Goal: Task Accomplishment & Management: Manage account settings

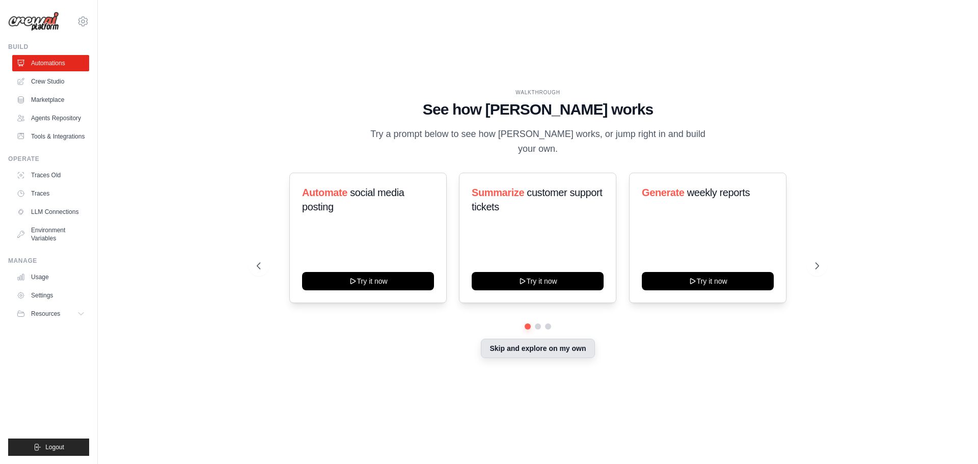
click at [581, 349] on button "Skip and explore on my own" at bounding box center [538, 348] width 114 height 19
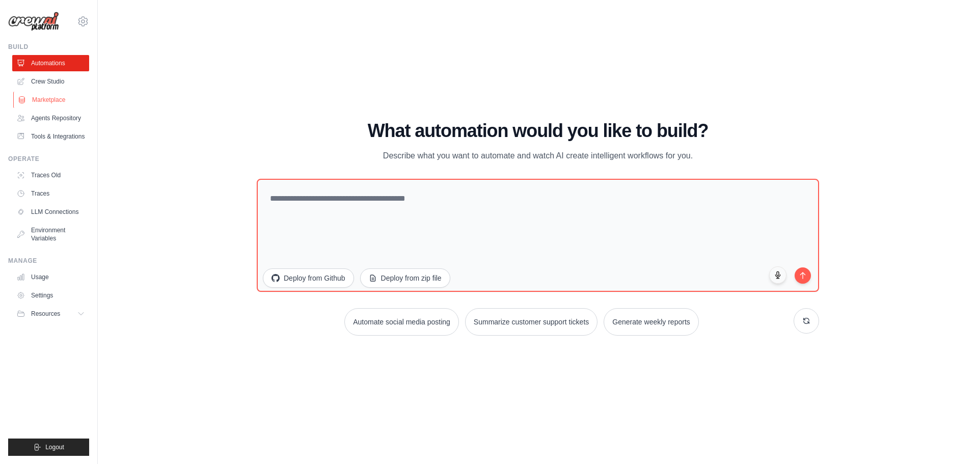
click at [55, 97] on link "Marketplace" at bounding box center [51, 100] width 77 height 16
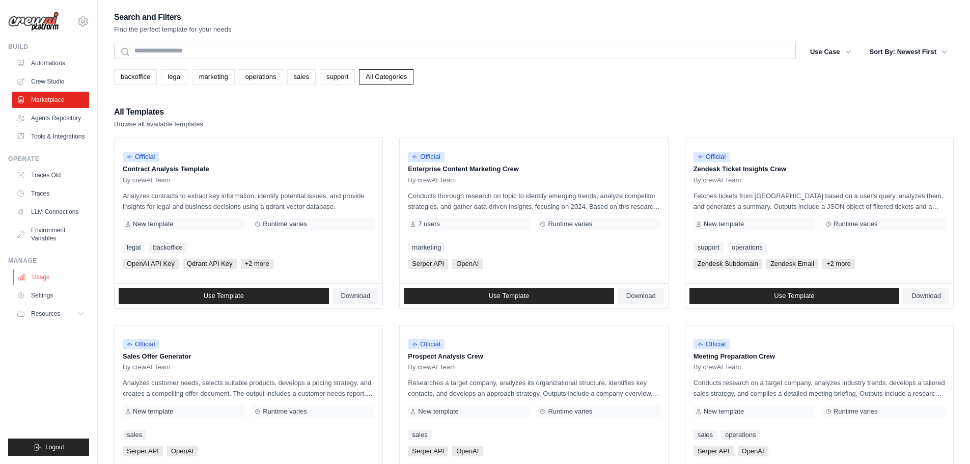
click at [44, 278] on link "Usage" at bounding box center [51, 277] width 77 height 16
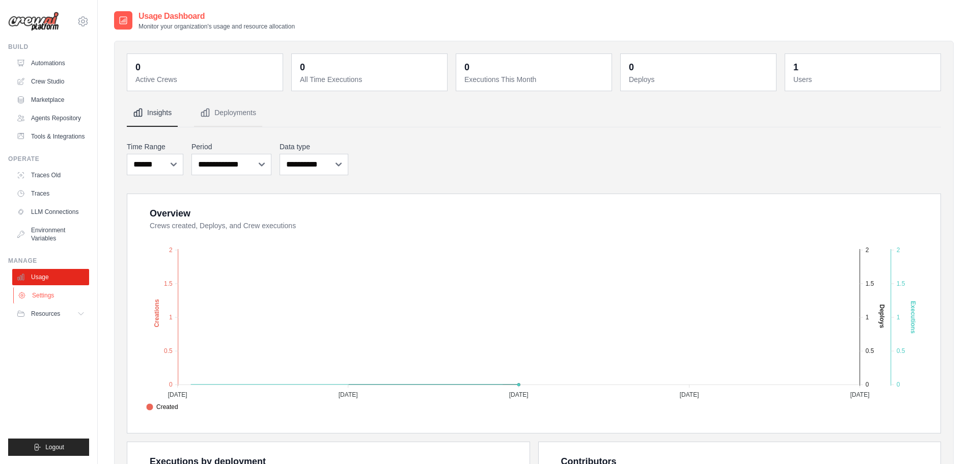
click at [44, 295] on link "Settings" at bounding box center [51, 295] width 77 height 16
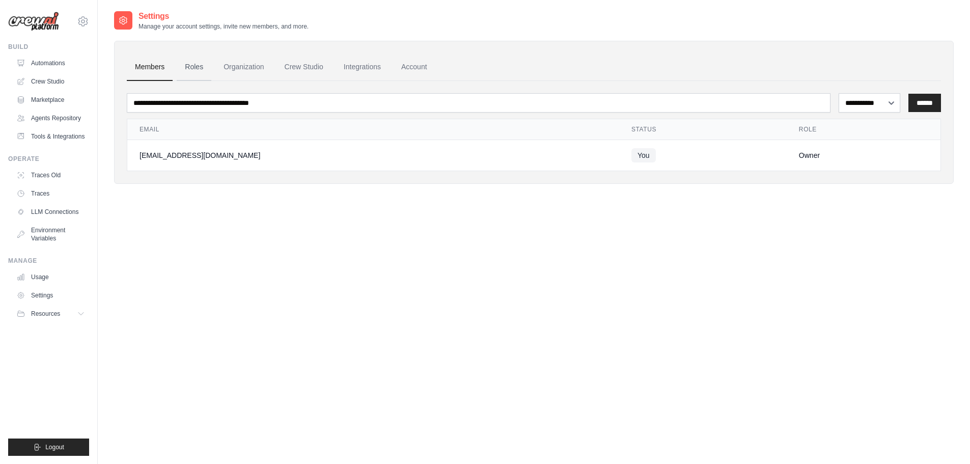
click at [200, 66] on link "Roles" at bounding box center [194, 66] width 35 height 27
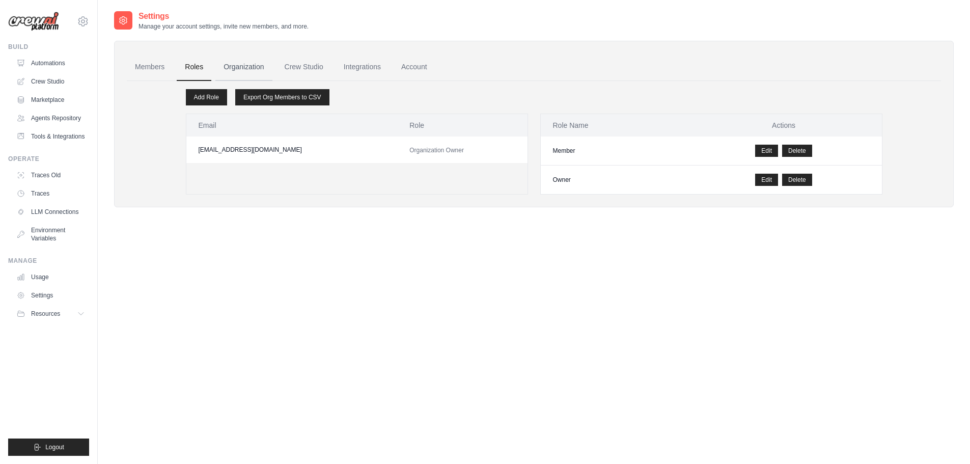
click at [245, 67] on link "Organization" at bounding box center [243, 66] width 57 height 27
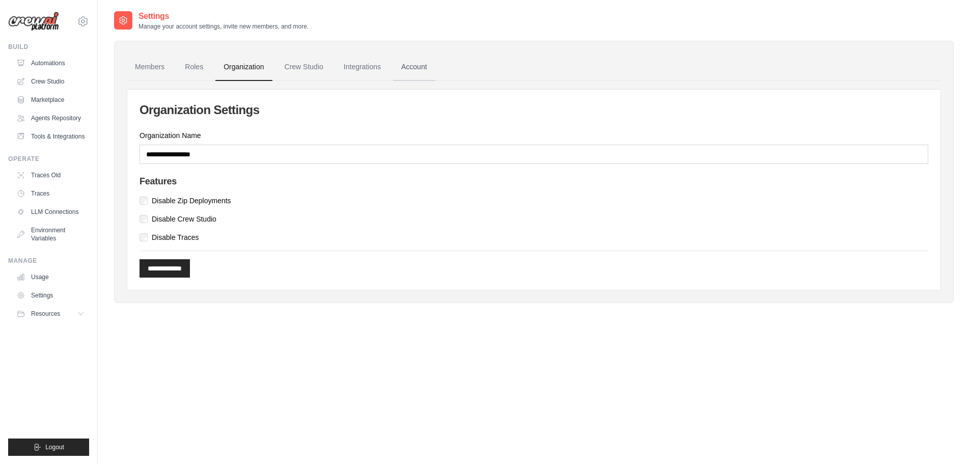
click at [408, 69] on link "Account" at bounding box center [414, 66] width 42 height 27
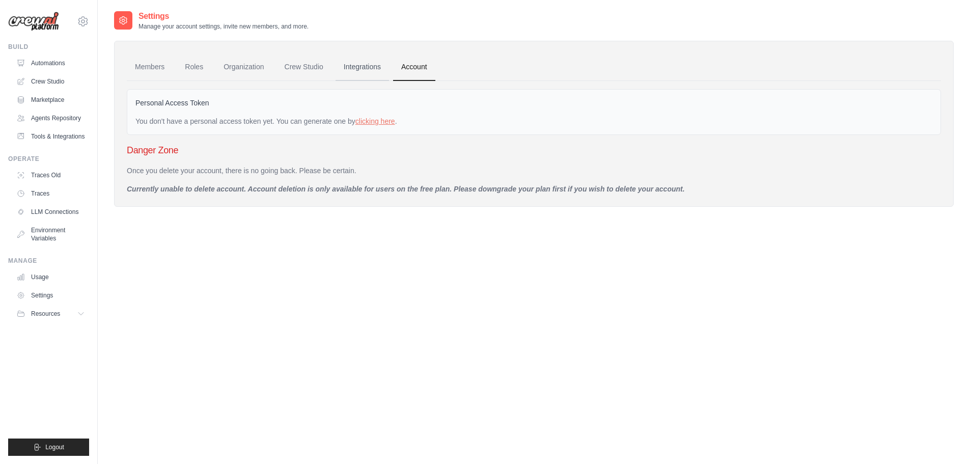
click at [360, 71] on link "Integrations" at bounding box center [362, 66] width 53 height 27
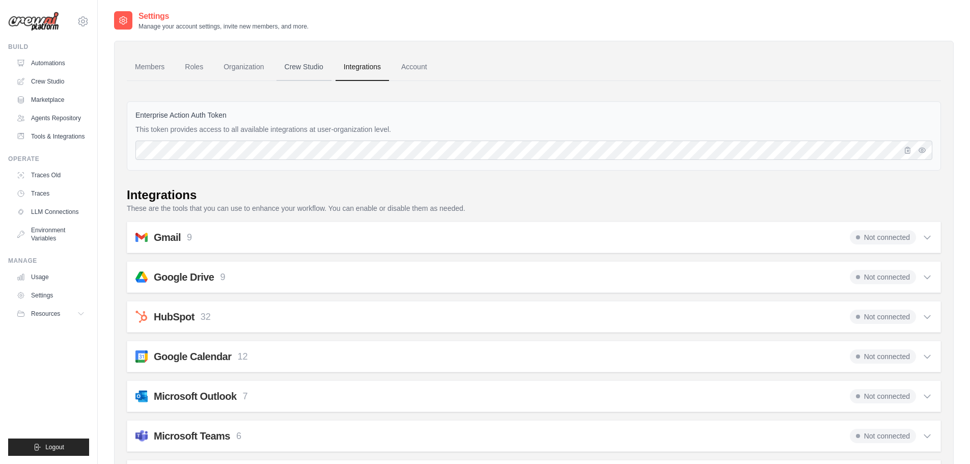
click at [303, 65] on link "Crew Studio" at bounding box center [303, 66] width 55 height 27
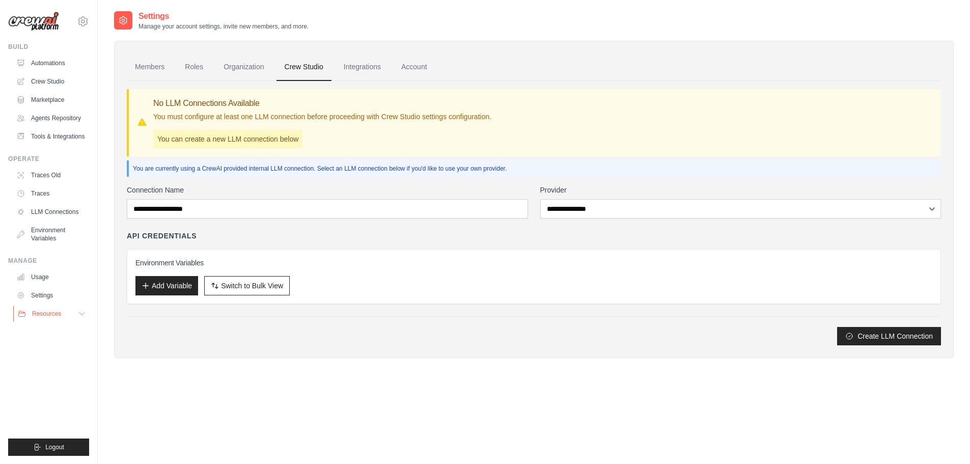
click at [62, 317] on button "Resources" at bounding box center [51, 313] width 77 height 16
click at [39, 274] on link "Usage" at bounding box center [51, 277] width 77 height 16
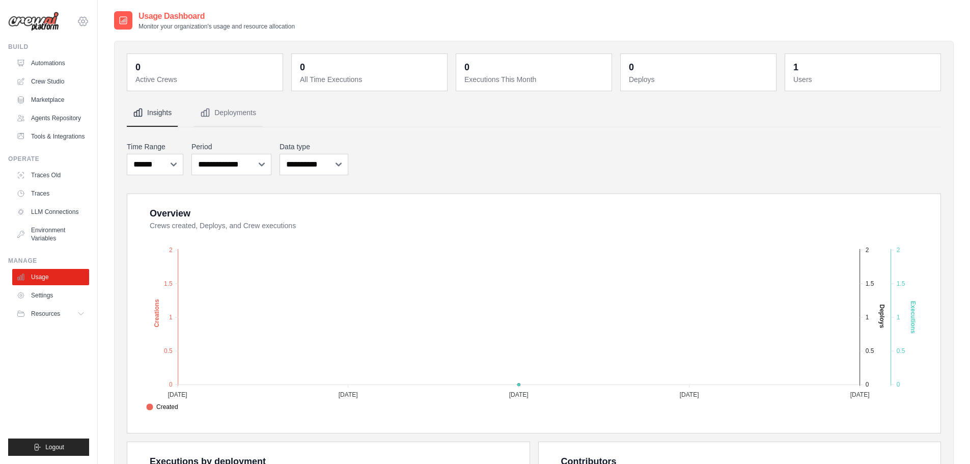
click at [82, 20] on icon at bounding box center [83, 21] width 12 height 12
click at [94, 58] on link "Settings" at bounding box center [126, 63] width 97 height 20
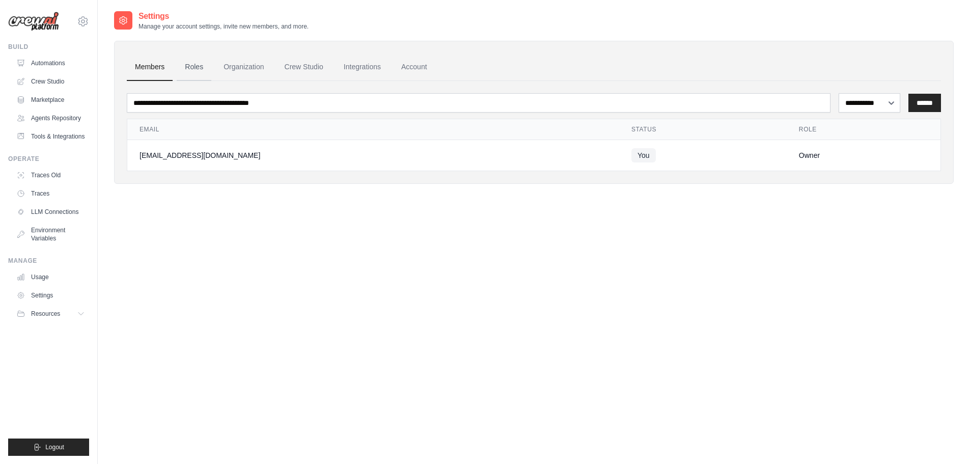
click at [195, 65] on link "Roles" at bounding box center [194, 66] width 35 height 27
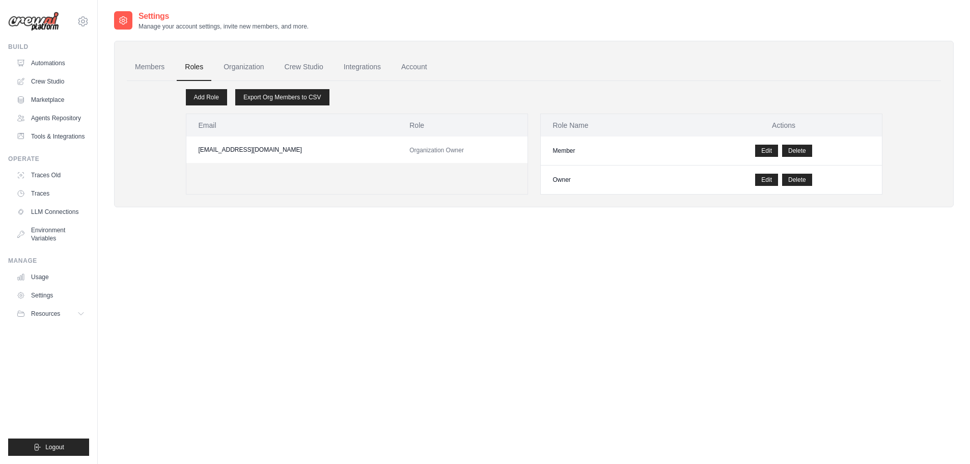
click at [249, 66] on link "Organization" at bounding box center [243, 66] width 57 height 27
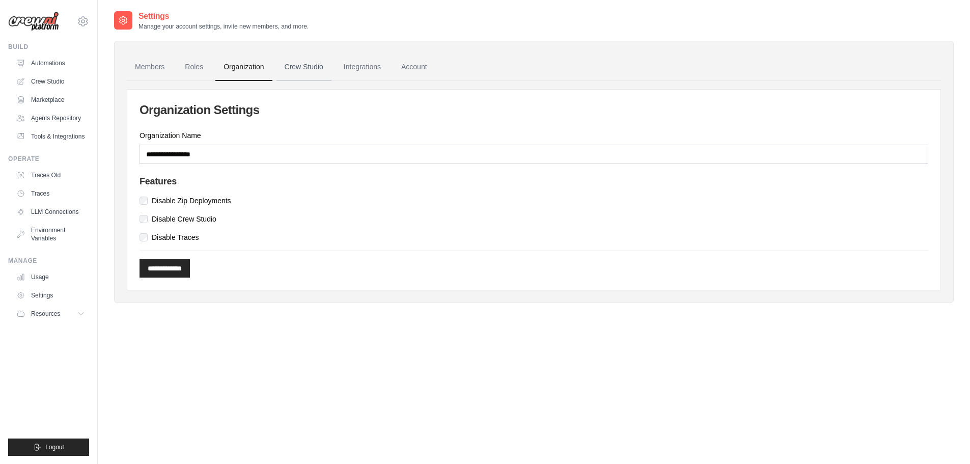
click at [304, 68] on link "Crew Studio" at bounding box center [303, 66] width 55 height 27
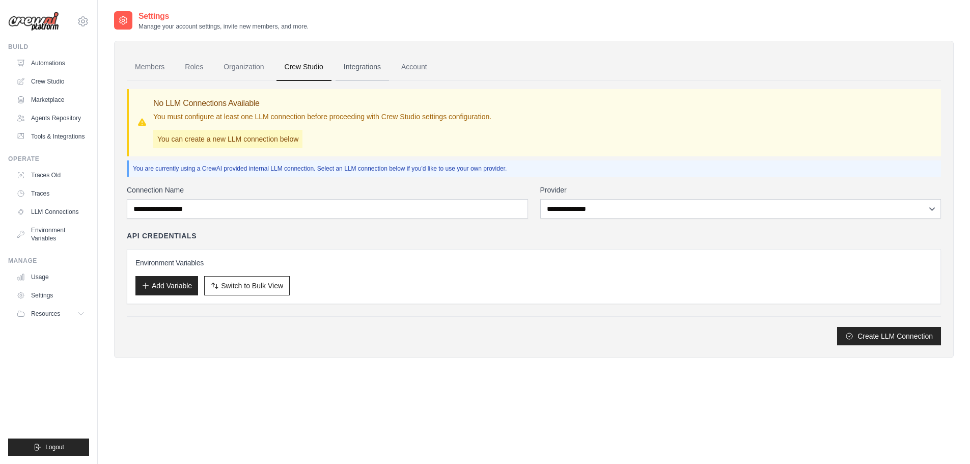
click at [363, 70] on link "Integrations" at bounding box center [362, 66] width 53 height 27
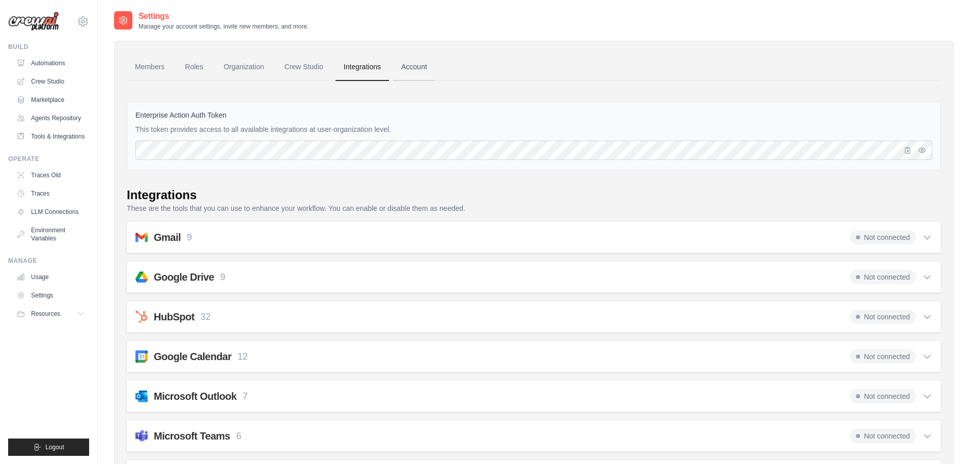
click at [416, 71] on link "Account" at bounding box center [414, 66] width 42 height 27
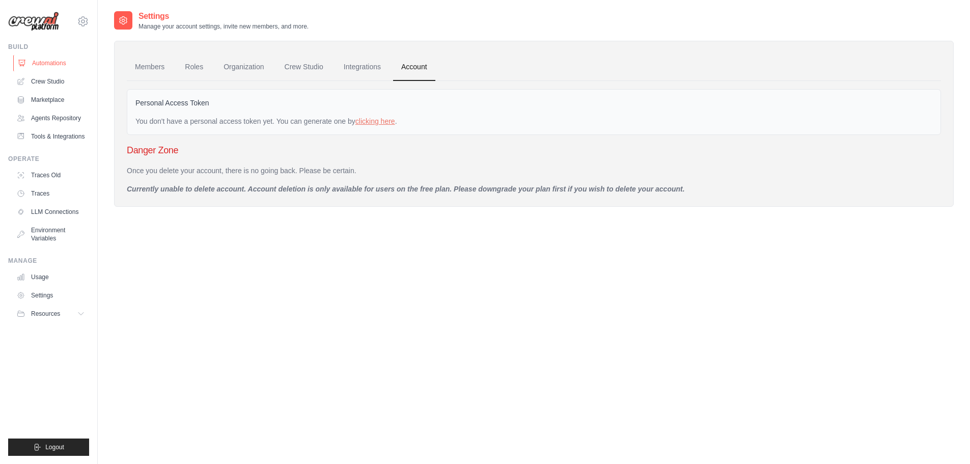
click at [42, 64] on link "Automations" at bounding box center [51, 63] width 77 height 16
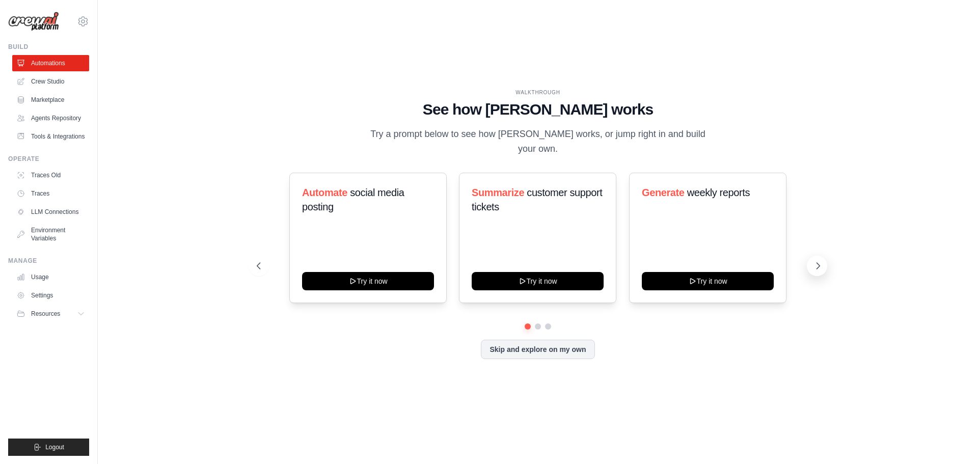
click at [821, 261] on icon at bounding box center [818, 266] width 10 height 10
click at [558, 340] on button "Skip and explore on my own" at bounding box center [538, 348] width 114 height 19
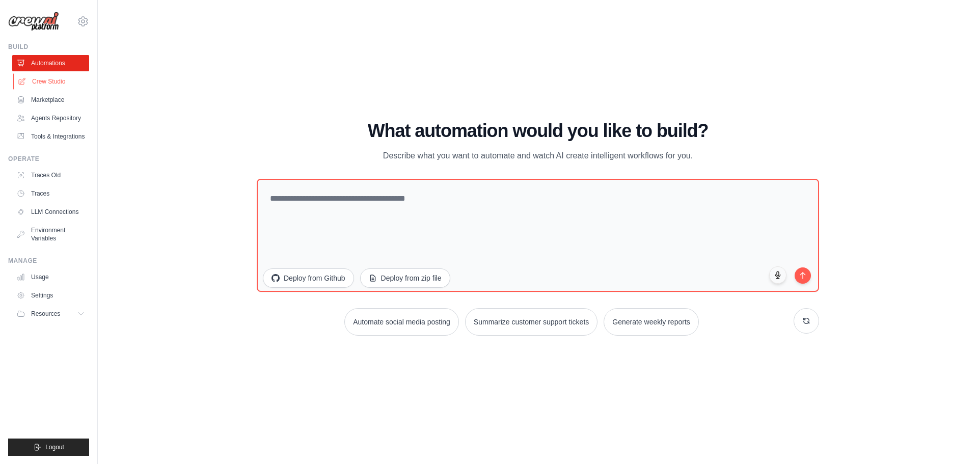
click at [47, 81] on link "Crew Studio" at bounding box center [51, 81] width 77 height 16
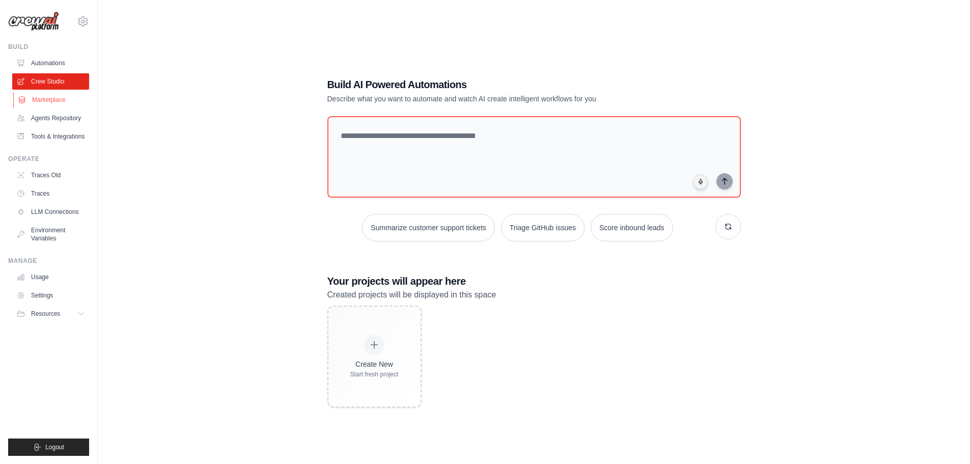
click at [48, 102] on link "Marketplace" at bounding box center [51, 100] width 77 height 16
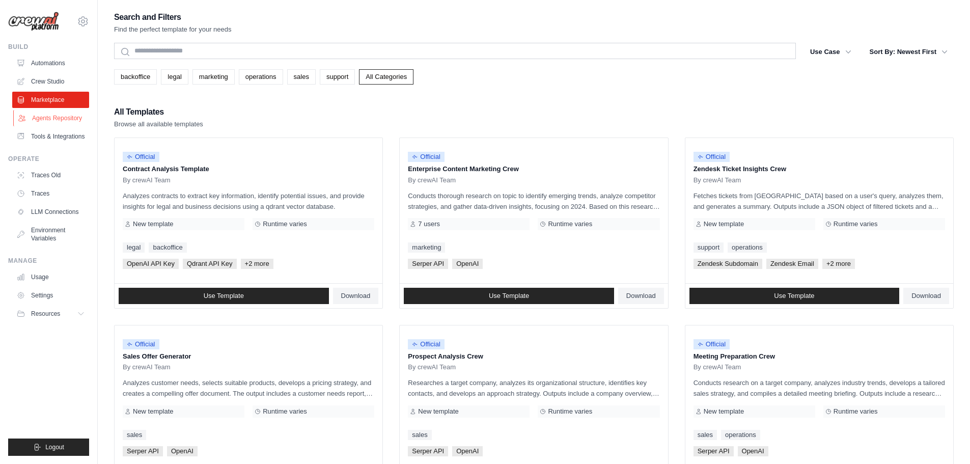
click at [41, 118] on link "Agents Repository" at bounding box center [51, 118] width 77 height 16
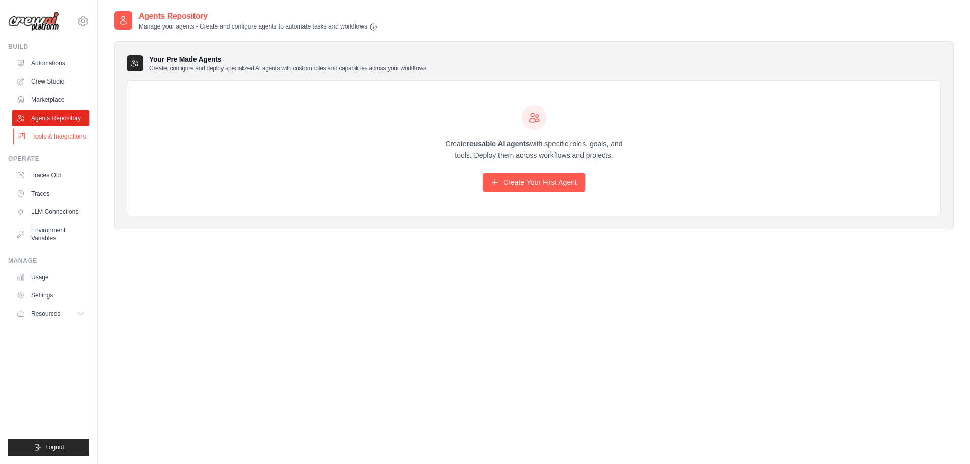
click at [55, 137] on link "Tools & Integrations" at bounding box center [51, 136] width 77 height 16
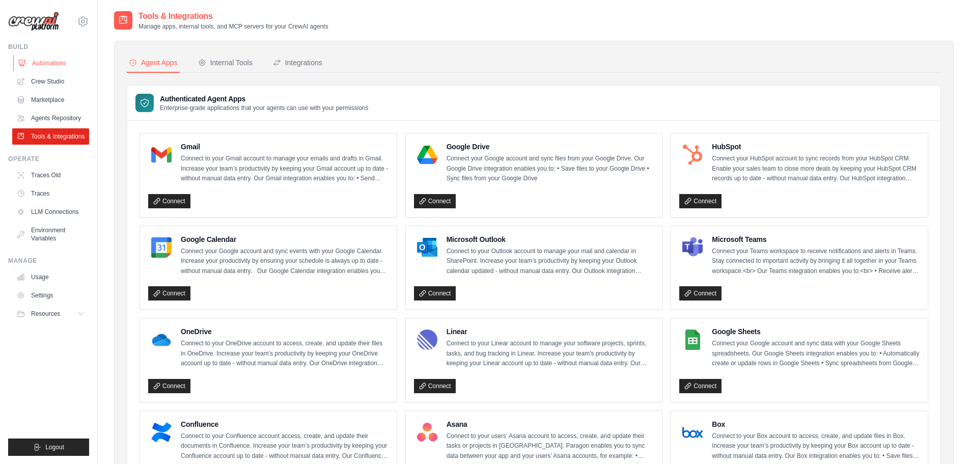
click at [57, 62] on link "Automations" at bounding box center [51, 63] width 77 height 16
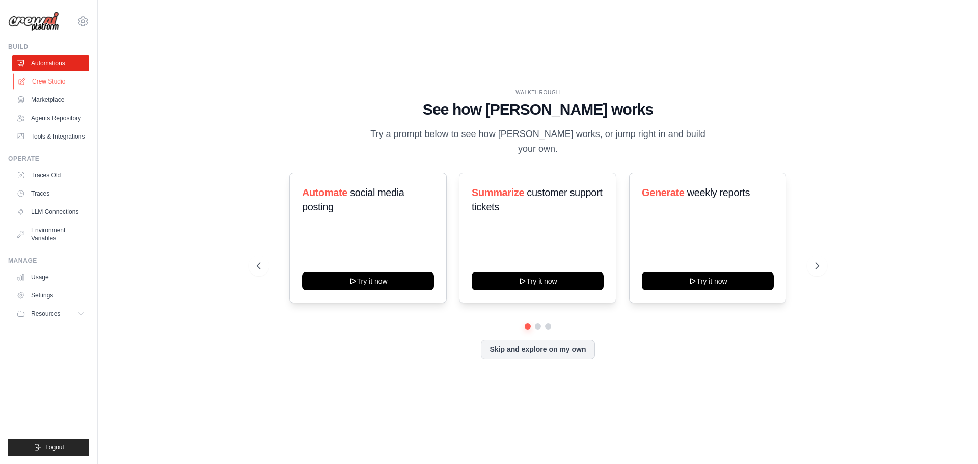
click at [51, 78] on link "Crew Studio" at bounding box center [51, 81] width 77 height 16
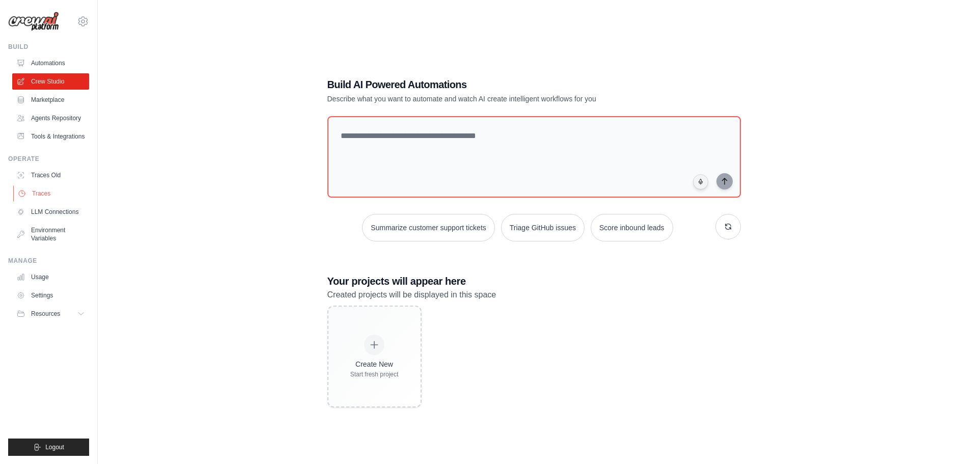
click at [37, 195] on link "Traces" at bounding box center [51, 193] width 77 height 16
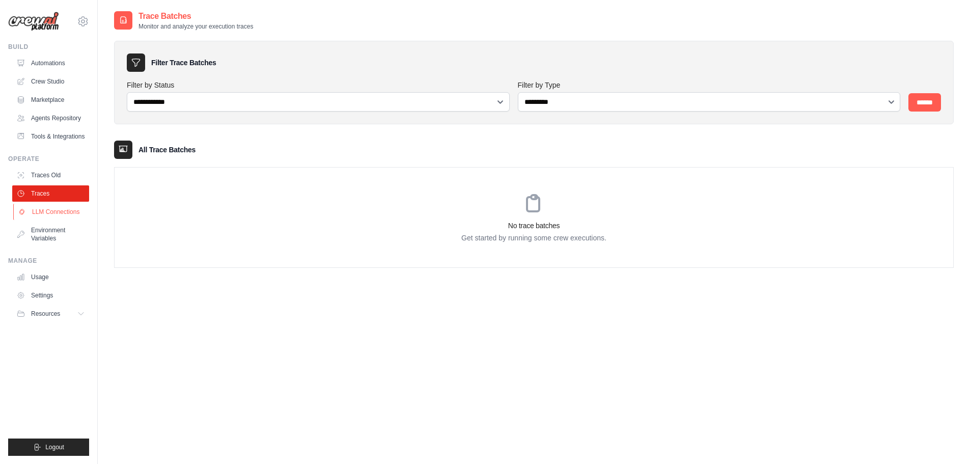
click at [54, 214] on link "LLM Connections" at bounding box center [51, 212] width 77 height 16
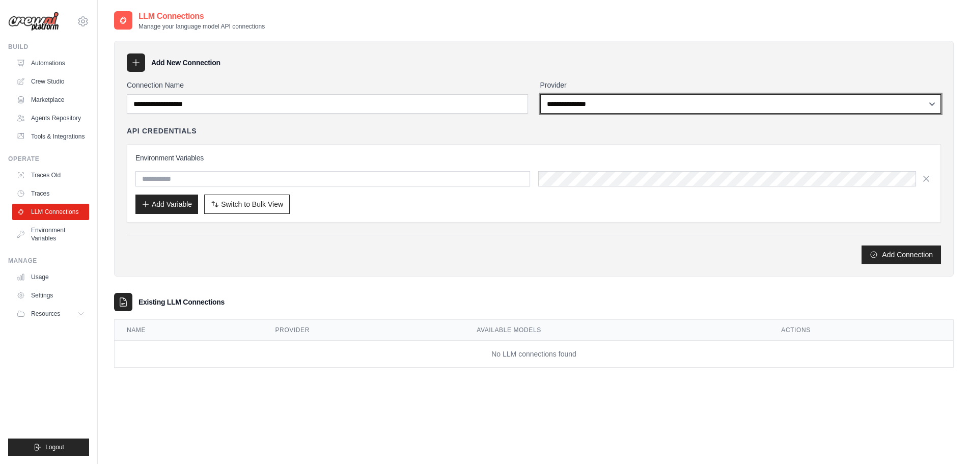
click at [629, 105] on select "**********" at bounding box center [740, 103] width 401 height 19
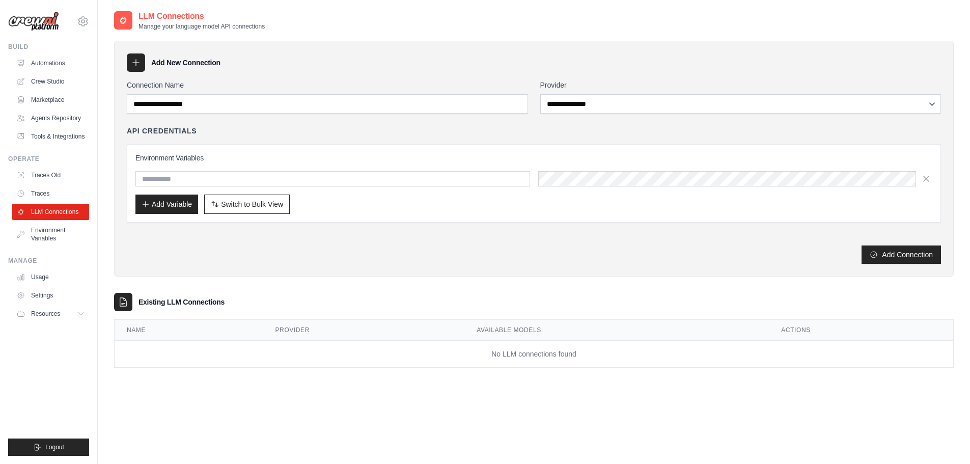
click at [443, 65] on div "Add New Connection" at bounding box center [534, 62] width 814 height 18
click at [66, 228] on link "Environment Variables" at bounding box center [51, 234] width 77 height 24
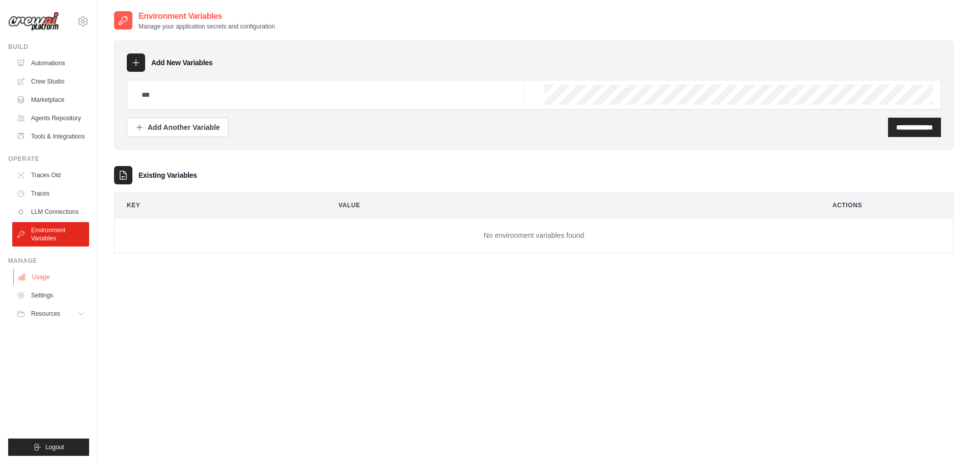
click at [48, 275] on link "Usage" at bounding box center [51, 277] width 77 height 16
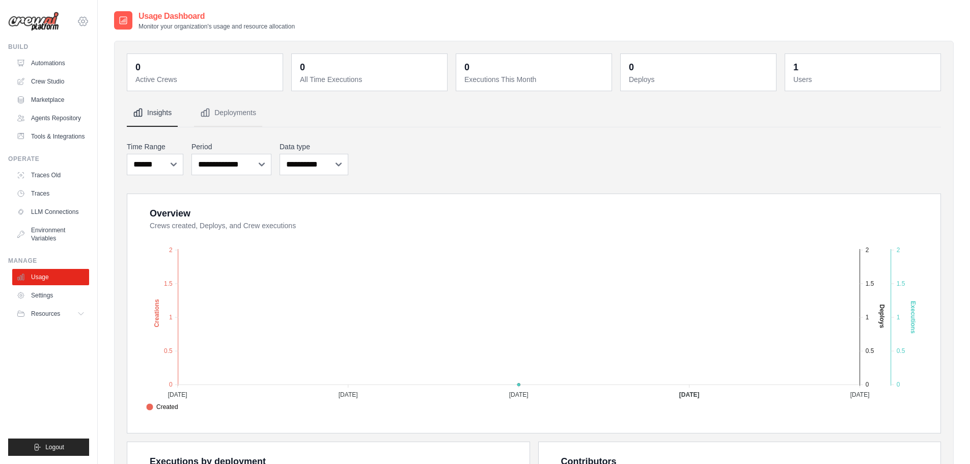
click at [83, 21] on icon at bounding box center [83, 21] width 12 height 12
click at [104, 64] on span "Settings" at bounding box center [126, 63] width 80 height 10
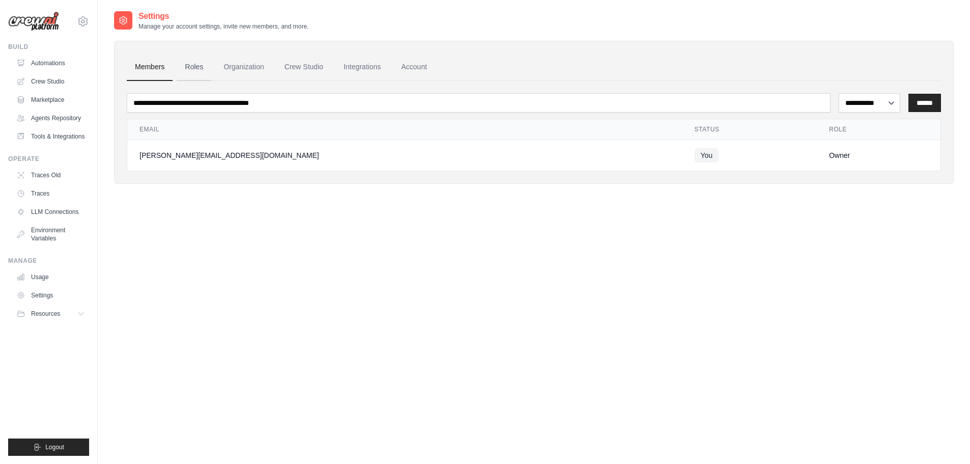
click at [195, 68] on link "Roles" at bounding box center [194, 66] width 35 height 27
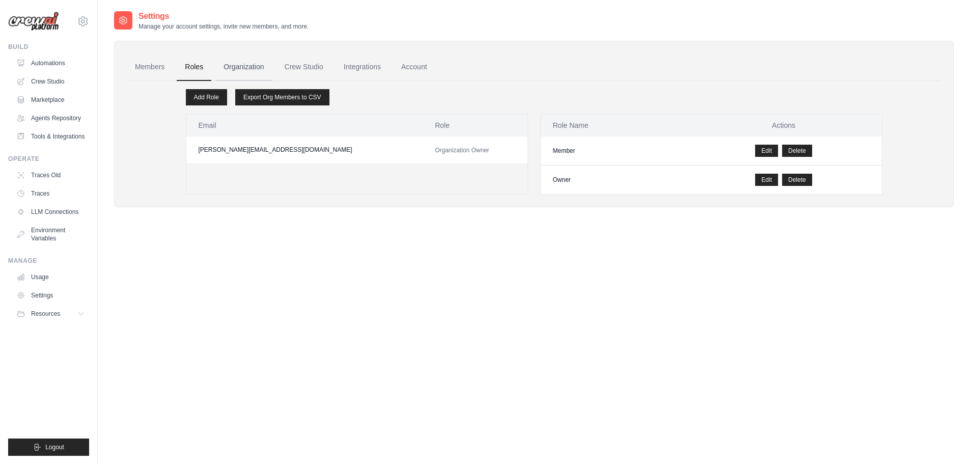
click at [252, 63] on link "Organization" at bounding box center [243, 66] width 57 height 27
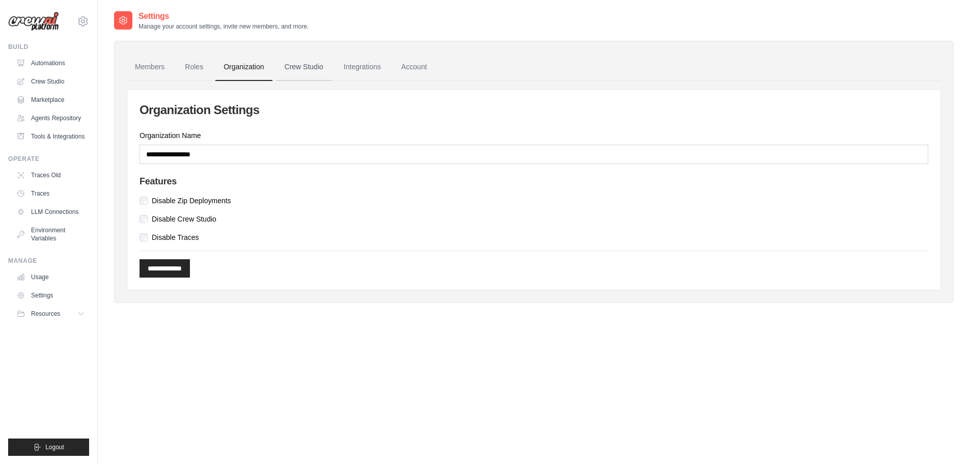
click at [312, 69] on link "Crew Studio" at bounding box center [303, 66] width 55 height 27
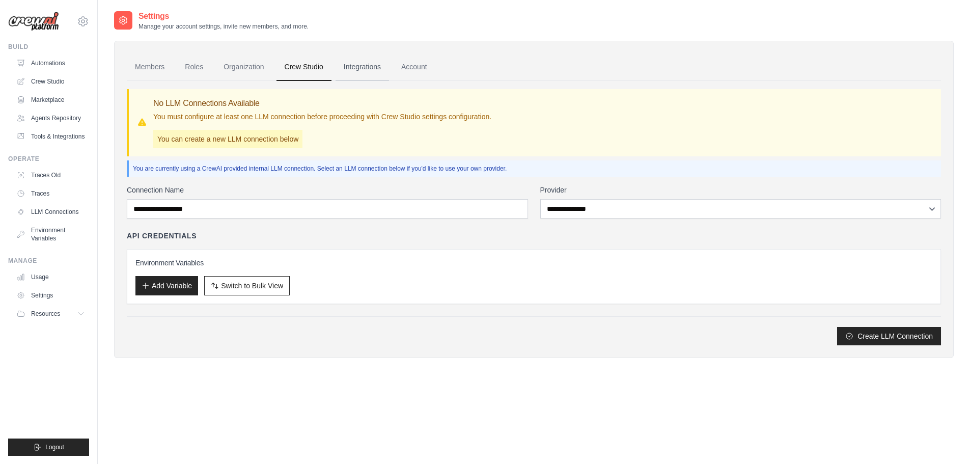
click at [358, 65] on link "Integrations" at bounding box center [362, 66] width 53 height 27
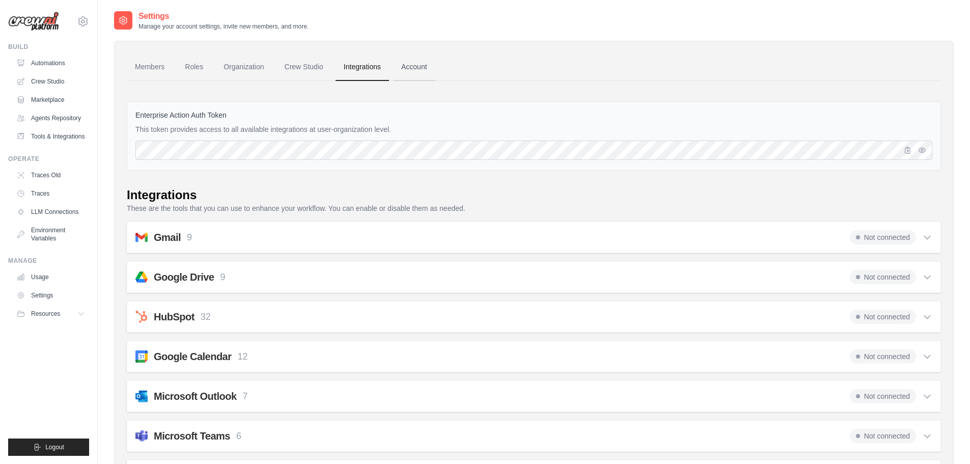
click at [413, 67] on link "Account" at bounding box center [414, 66] width 42 height 27
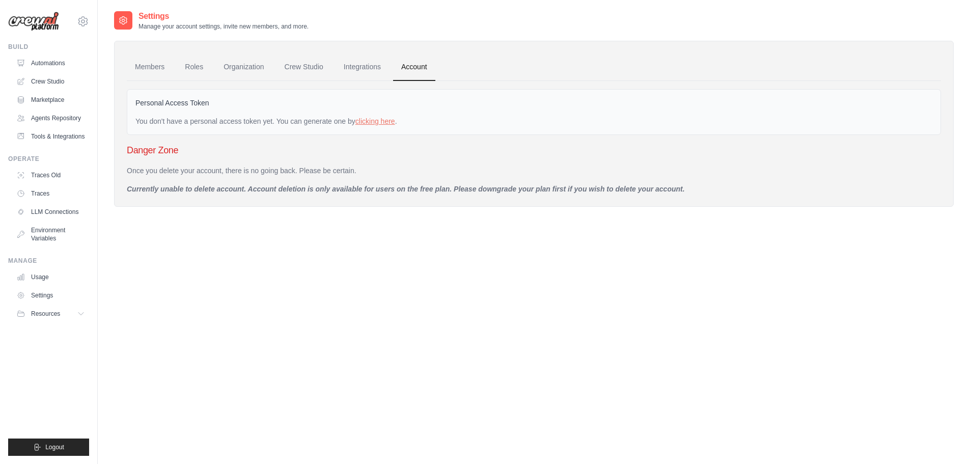
click at [583, 344] on div "Settings Manage your account settings, invite new members, and more. Members Ro…" at bounding box center [534, 242] width 840 height 464
click at [46, 62] on link "Automations" at bounding box center [51, 63] width 77 height 16
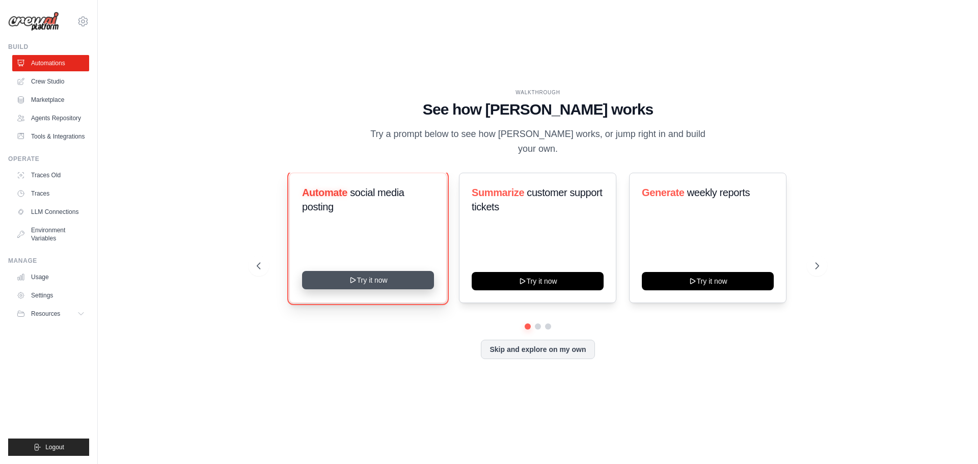
click at [375, 277] on button "Try it now" at bounding box center [368, 280] width 132 height 18
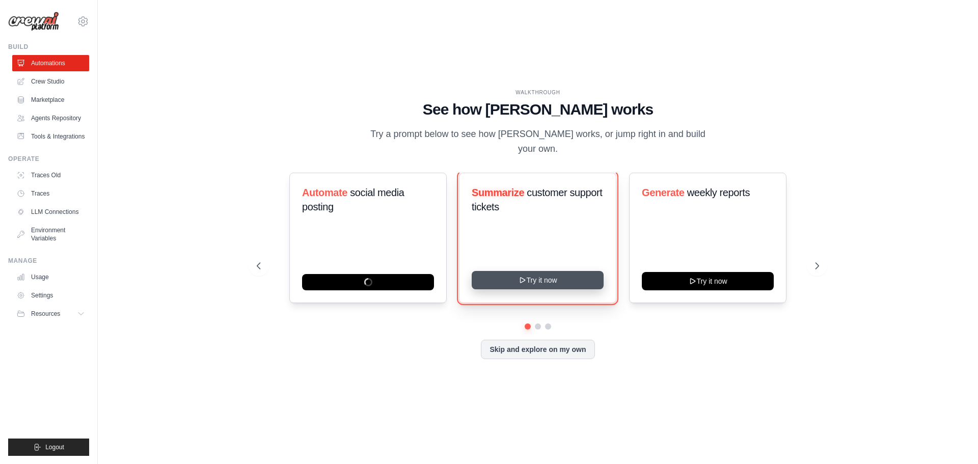
click at [566, 272] on button "Try it now" at bounding box center [537, 280] width 132 height 18
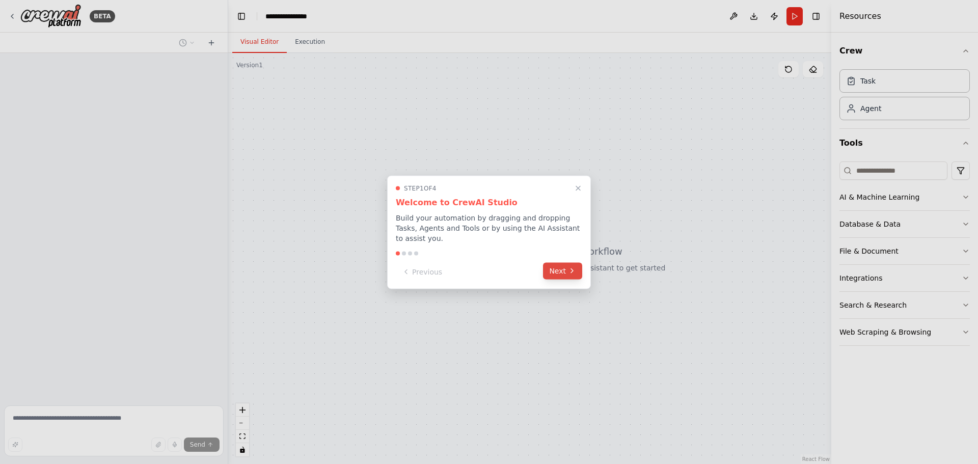
click at [564, 268] on button "Next" at bounding box center [562, 270] width 39 height 17
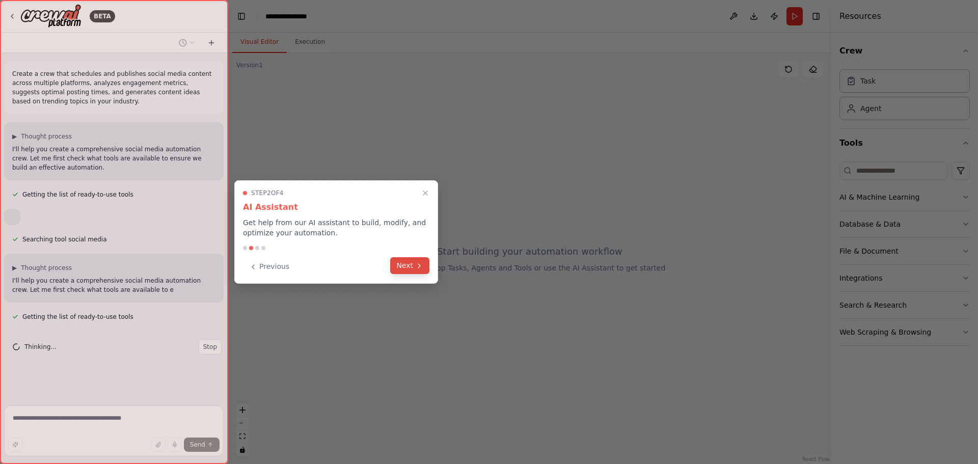
click at [396, 264] on button "Next" at bounding box center [409, 265] width 39 height 17
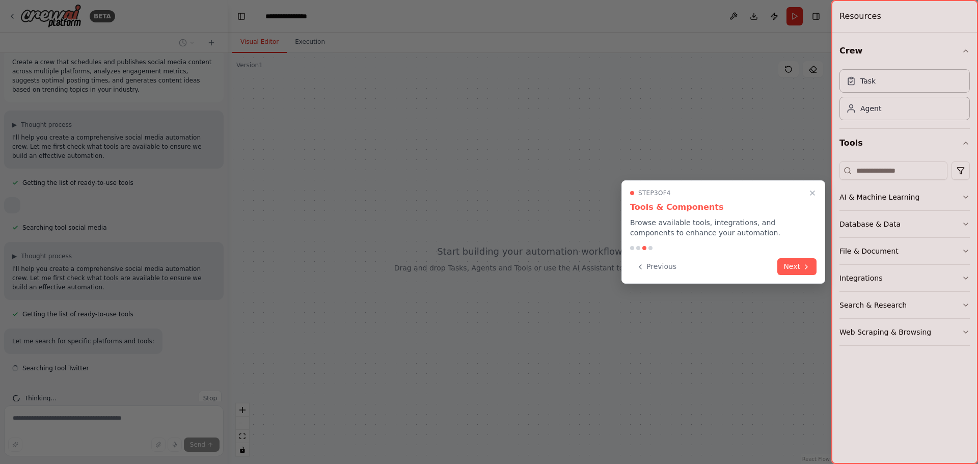
scroll to position [32, 0]
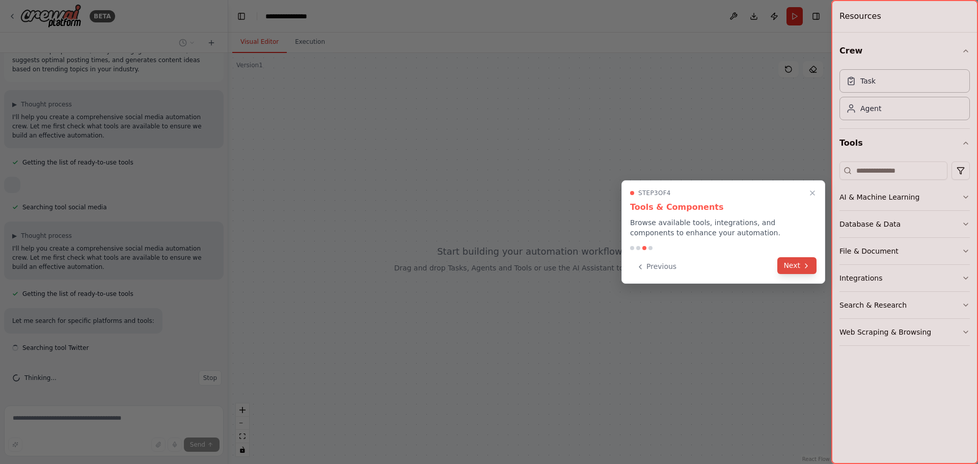
click at [805, 270] on button "Next" at bounding box center [796, 265] width 39 height 17
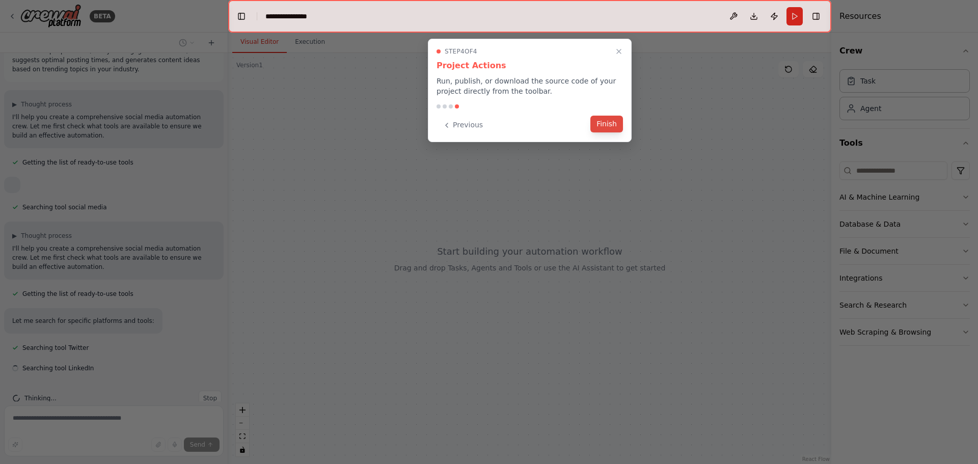
scroll to position [52, 0]
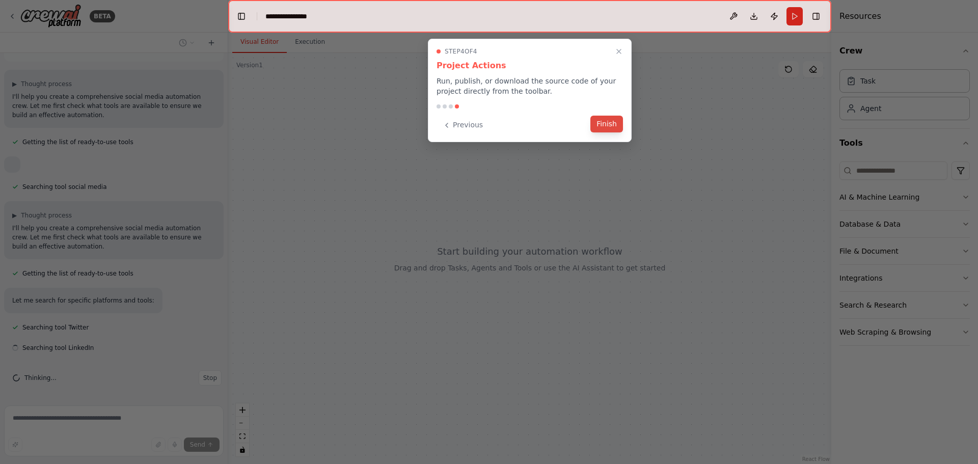
click at [606, 124] on button "Finish" at bounding box center [606, 124] width 33 height 17
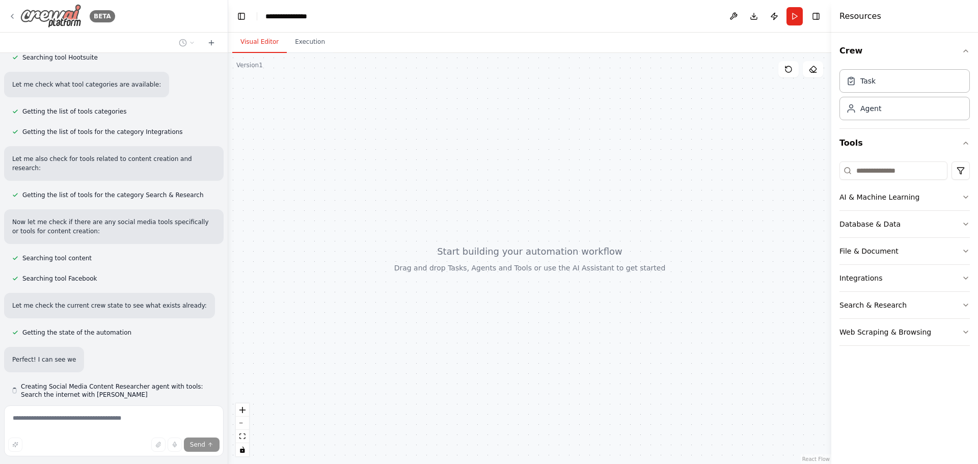
scroll to position [401, 0]
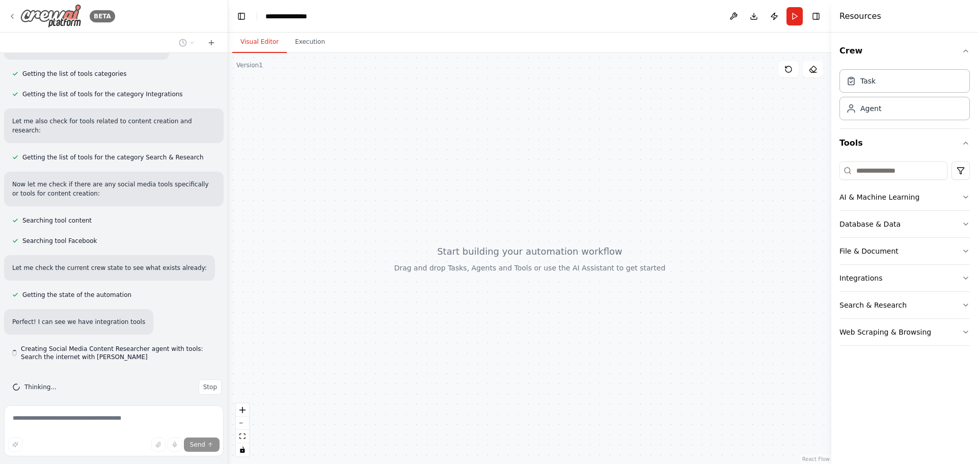
click at [10, 15] on icon at bounding box center [12, 16] width 8 height 8
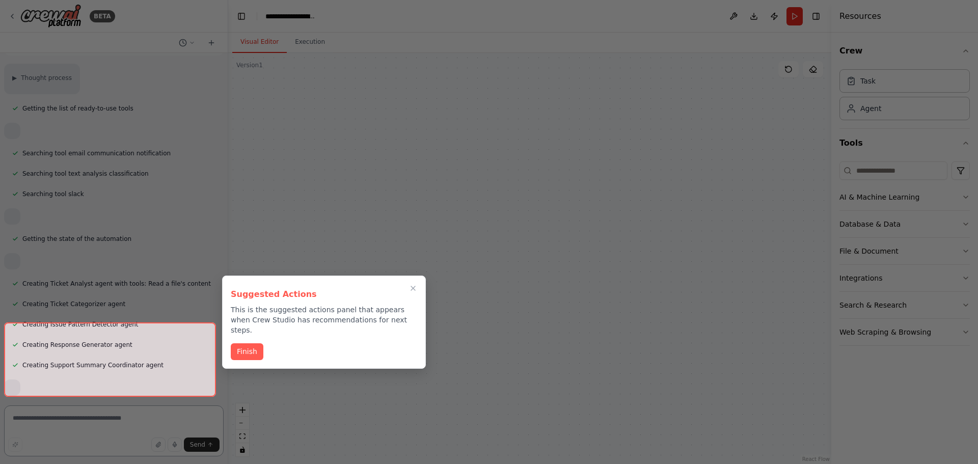
scroll to position [368, 0]
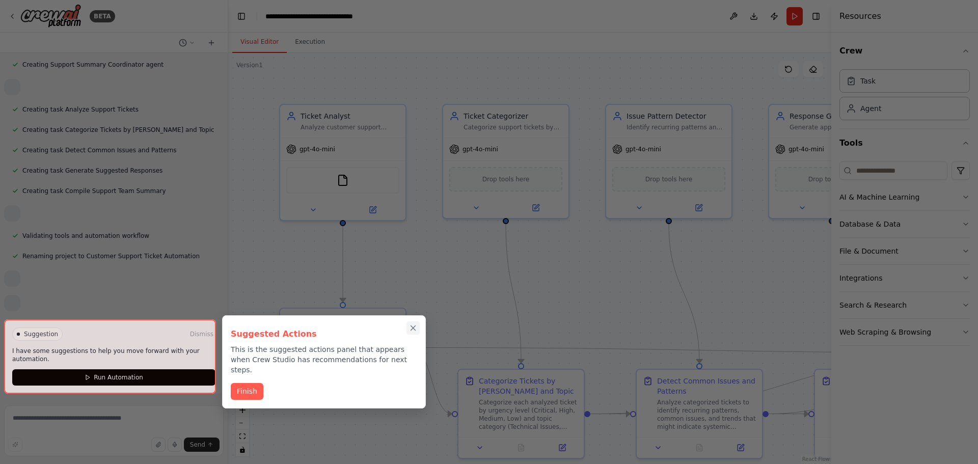
click at [414, 328] on icon "Close walkthrough" at bounding box center [412, 327] width 9 height 9
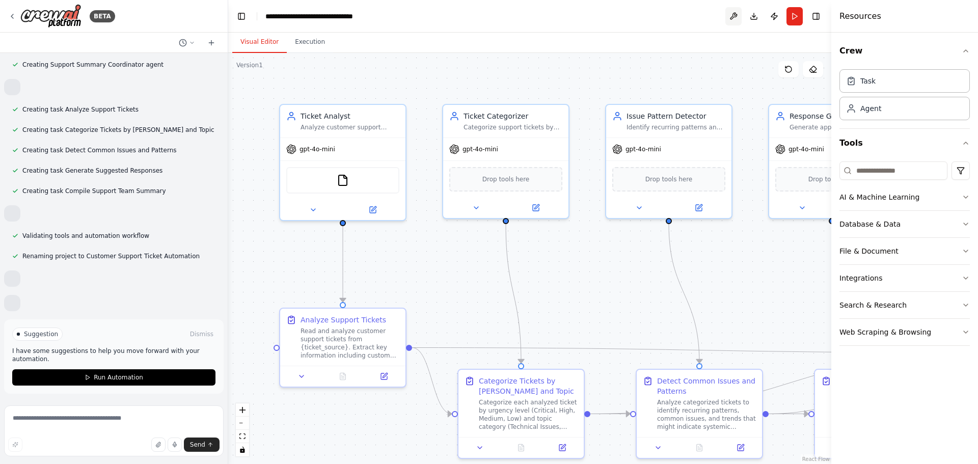
click at [728, 19] on button at bounding box center [733, 16] width 16 height 18
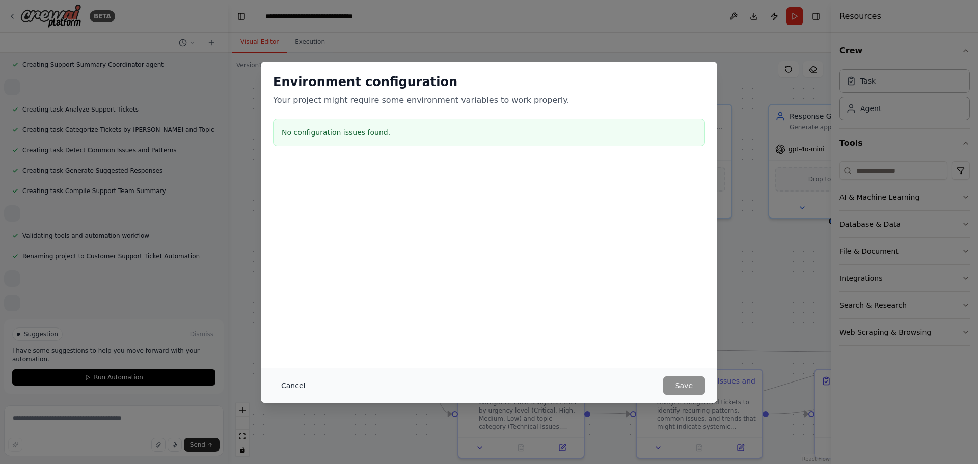
click at [298, 382] on button "Cancel" at bounding box center [293, 385] width 40 height 18
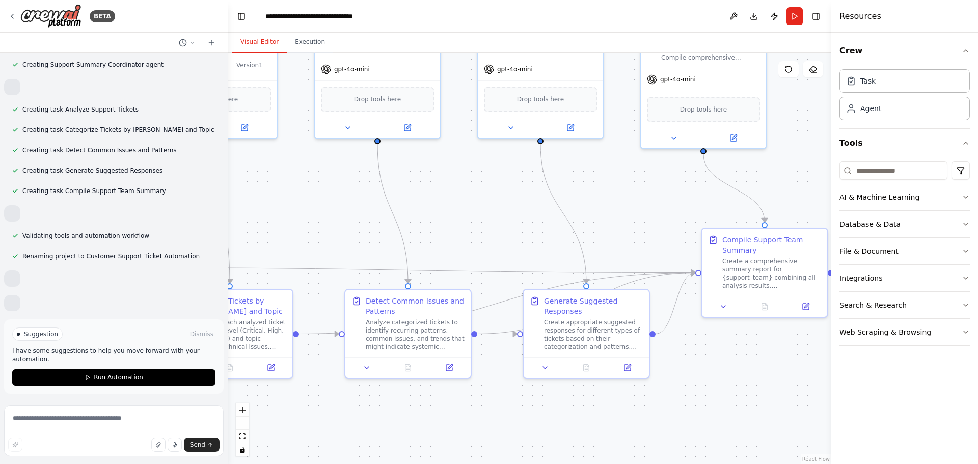
drag, startPoint x: 541, startPoint y: 298, endPoint x: 254, endPoint y: 236, distance: 293.4
click at [254, 236] on div ".deletable-edge-delete-btn { width: 20px; height: 20px; border: 0px solid #ffff…" at bounding box center [529, 258] width 603 height 411
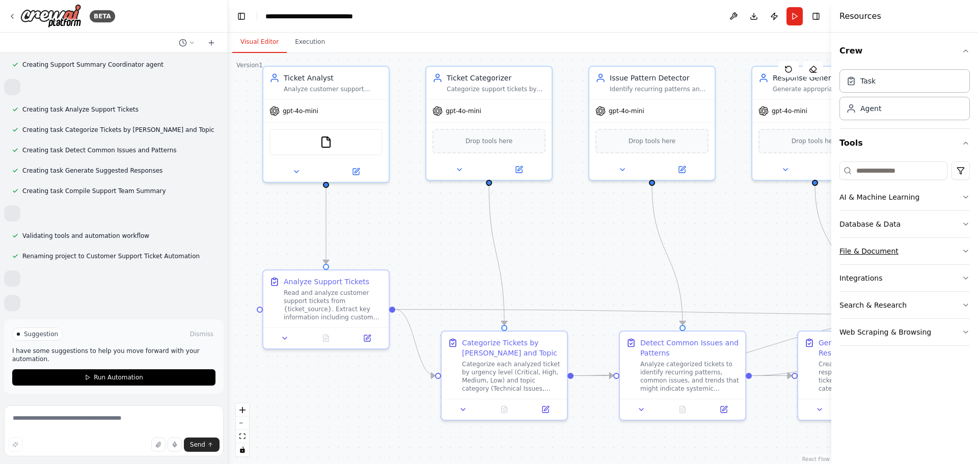
drag, startPoint x: 626, startPoint y: 213, endPoint x: 900, endPoint y: 254, distance: 276.9
click at [906, 254] on div "BETA Create a crew that automatically reads through customer support tickets, c…" at bounding box center [489, 232] width 978 height 464
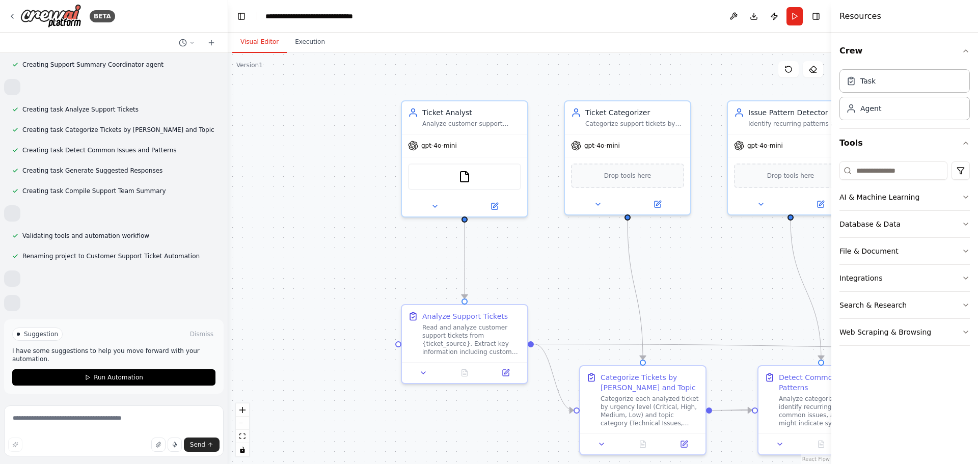
drag, startPoint x: 459, startPoint y: 231, endPoint x: 594, endPoint y: 265, distance: 139.3
click at [594, 265] on div ".deletable-edge-delete-btn { width: 20px; height: 20px; border: 0px solid #ffff…" at bounding box center [529, 258] width 603 height 411
click at [210, 44] on icon at bounding box center [211, 43] width 8 height 8
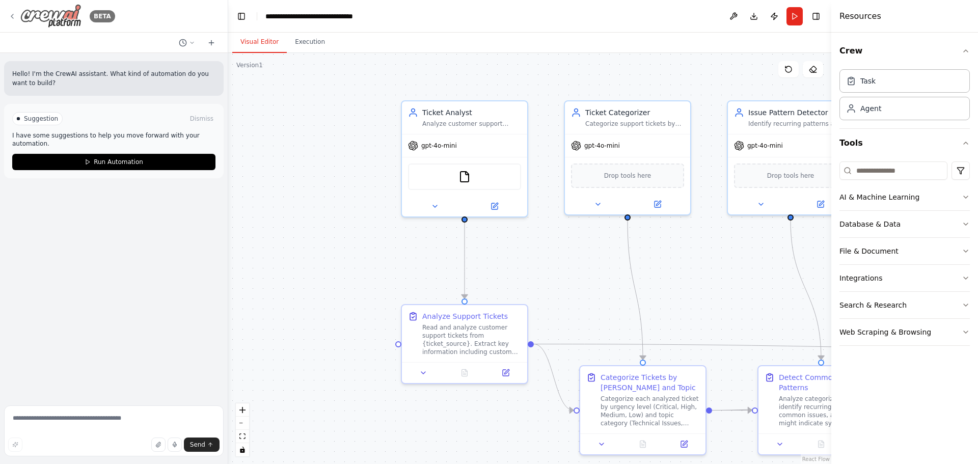
click at [12, 16] on icon at bounding box center [12, 16] width 2 height 4
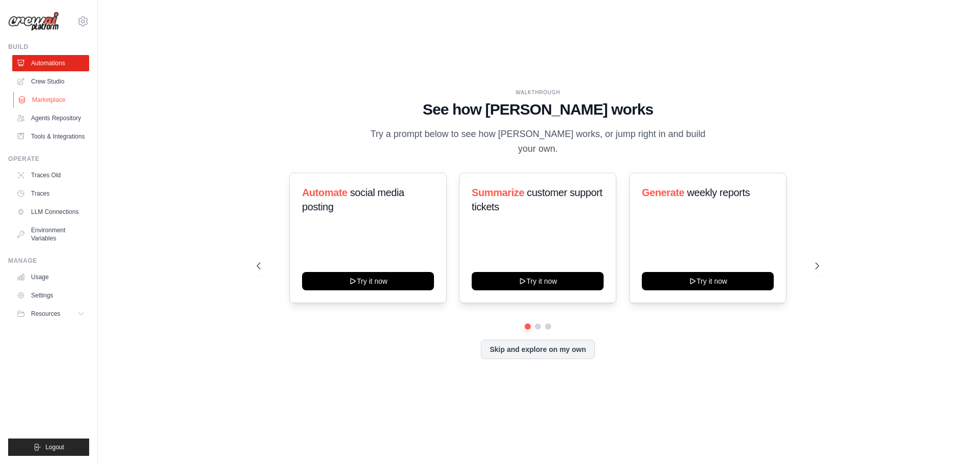
click at [26, 99] on link "Marketplace" at bounding box center [51, 100] width 77 height 16
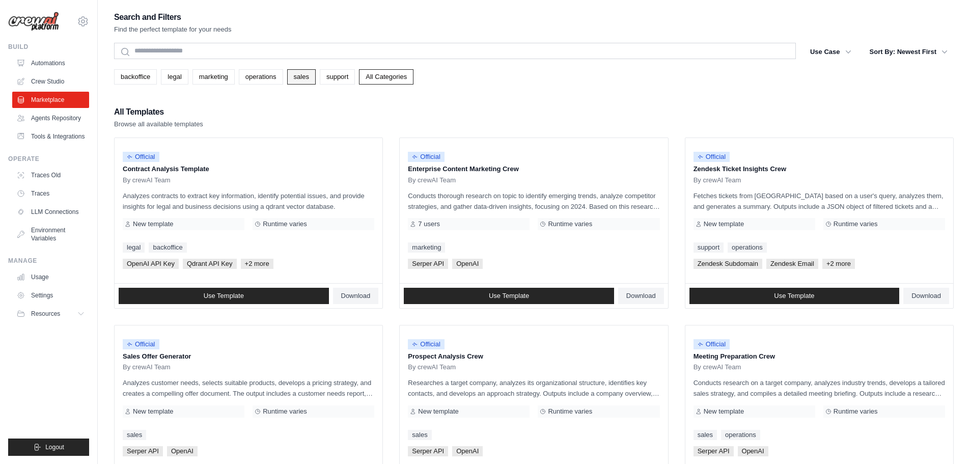
click at [304, 76] on link "sales" at bounding box center [301, 76] width 29 height 15
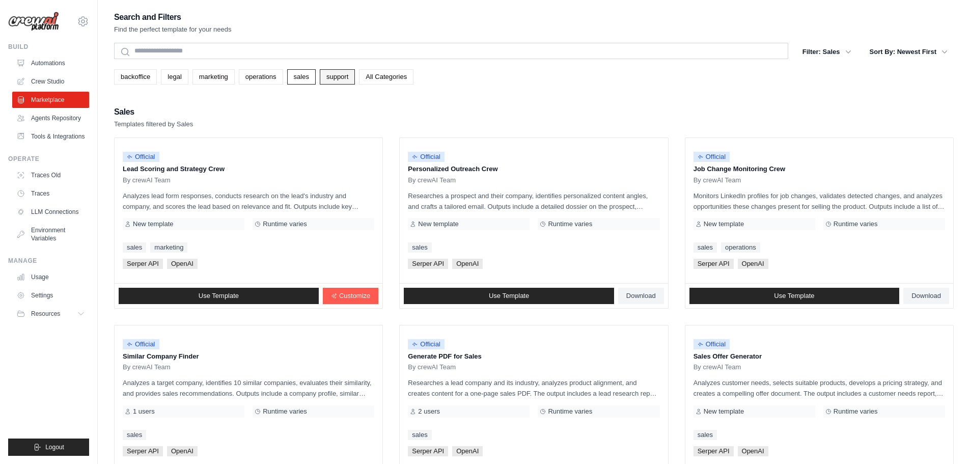
click at [330, 77] on link "support" at bounding box center [337, 76] width 35 height 15
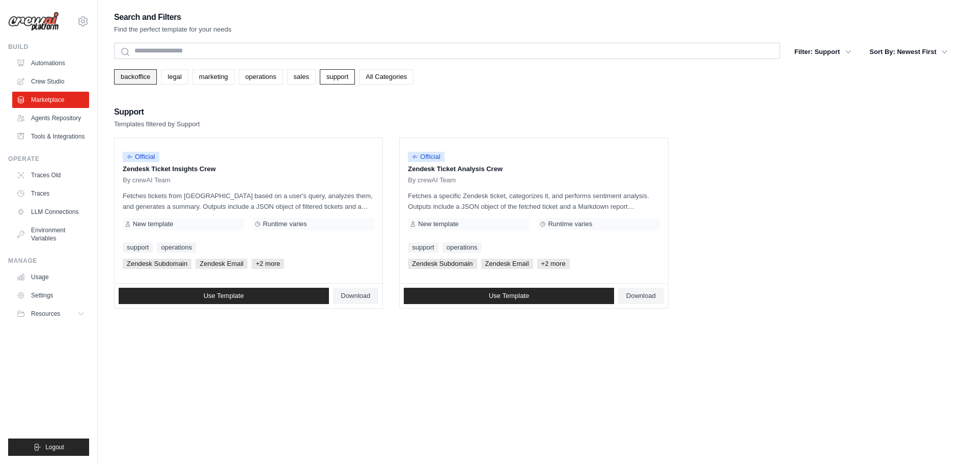
click at [137, 76] on link "backoffice" at bounding box center [135, 76] width 43 height 15
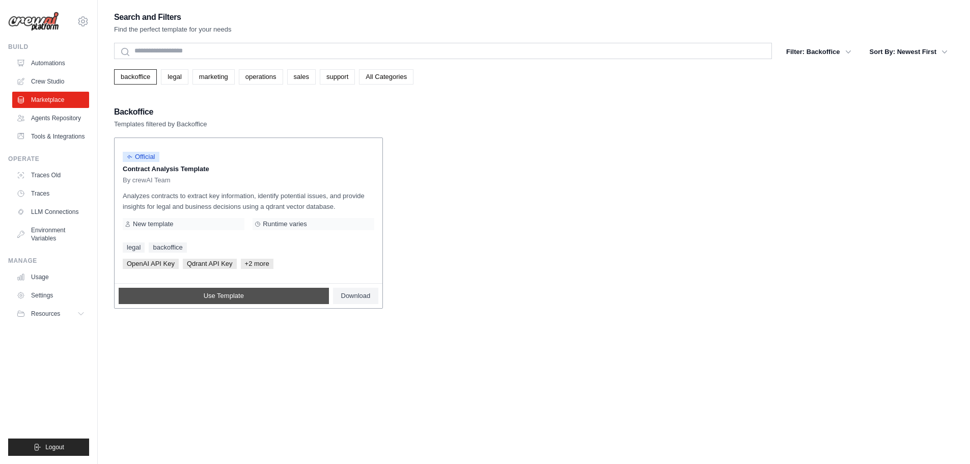
click at [226, 292] on span "Use Template" at bounding box center [224, 296] width 40 height 8
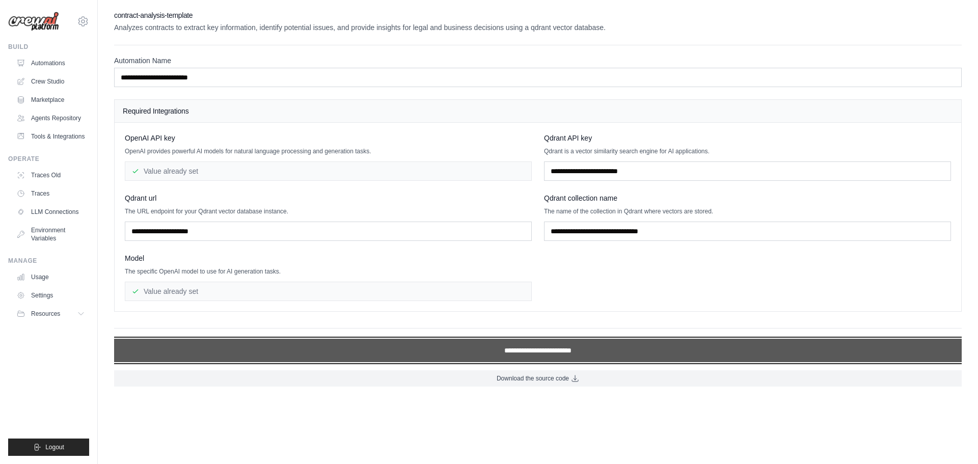
click at [533, 348] on input "**********" at bounding box center [537, 350] width 847 height 23
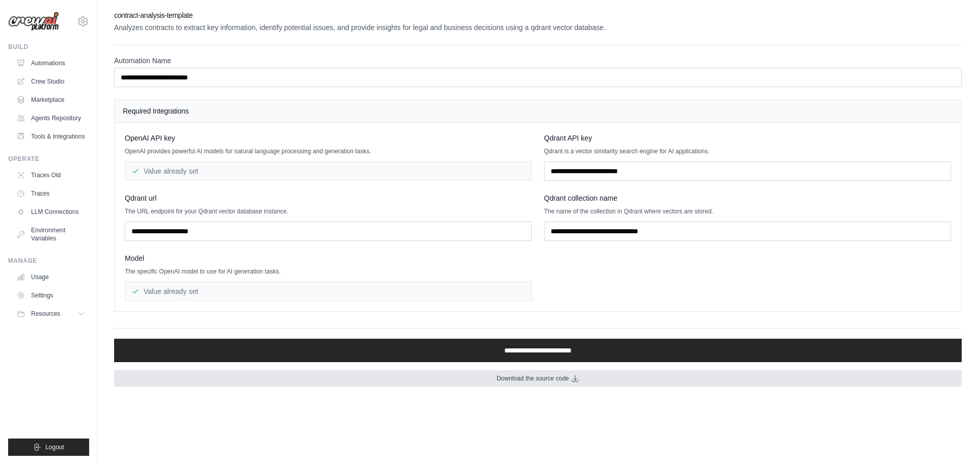
click at [564, 379] on span "Download the source code" at bounding box center [532, 378] width 72 height 8
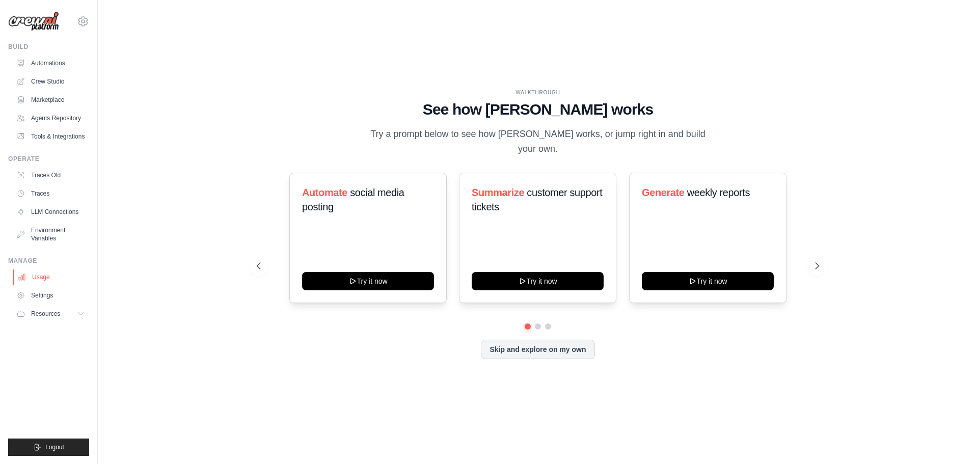
click at [38, 276] on link "Usage" at bounding box center [51, 277] width 77 height 16
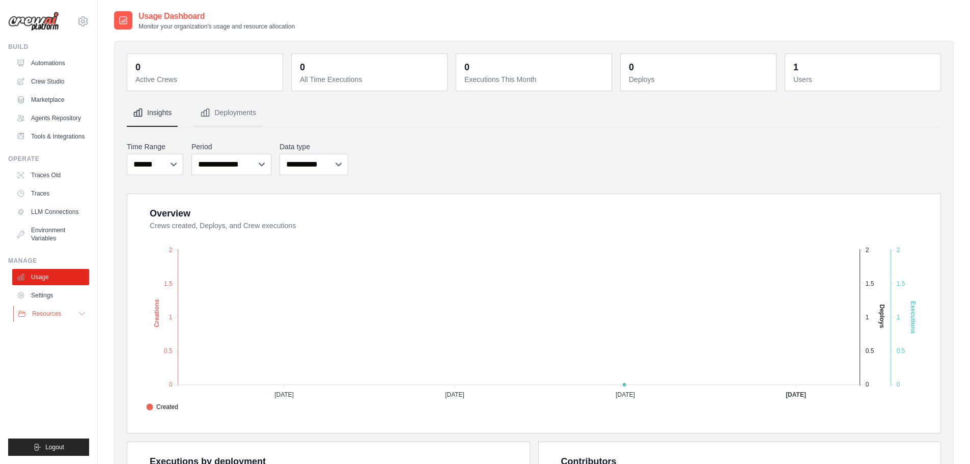
click at [36, 313] on span "Resources" at bounding box center [46, 314] width 29 height 8
click at [43, 296] on link "Settings" at bounding box center [51, 295] width 77 height 16
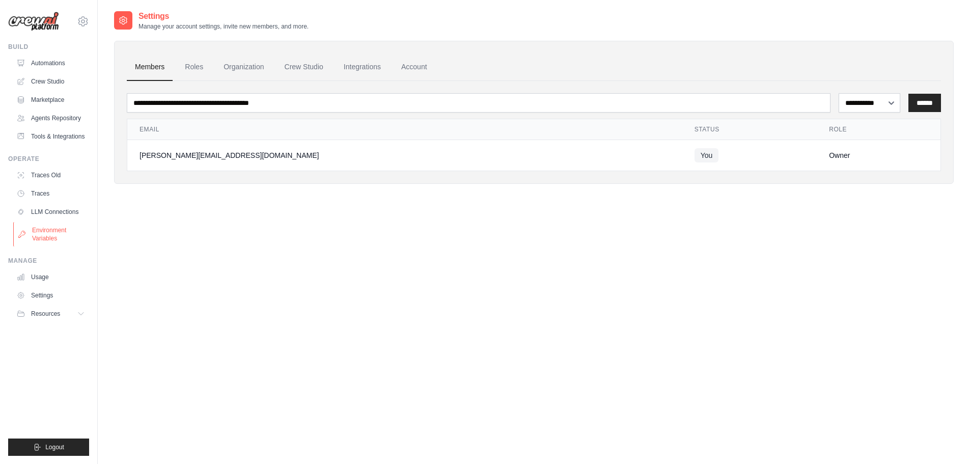
click at [47, 232] on link "Environment Variables" at bounding box center [51, 234] width 77 height 24
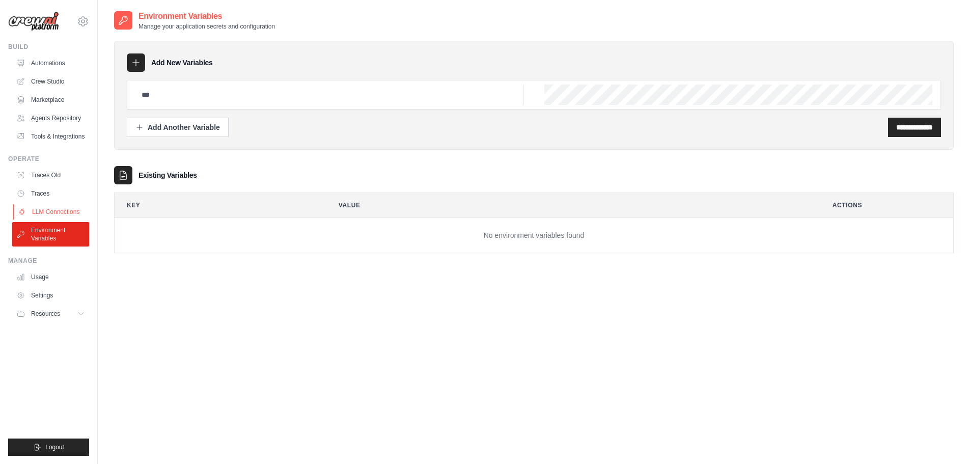
click at [54, 212] on link "LLM Connections" at bounding box center [51, 212] width 77 height 16
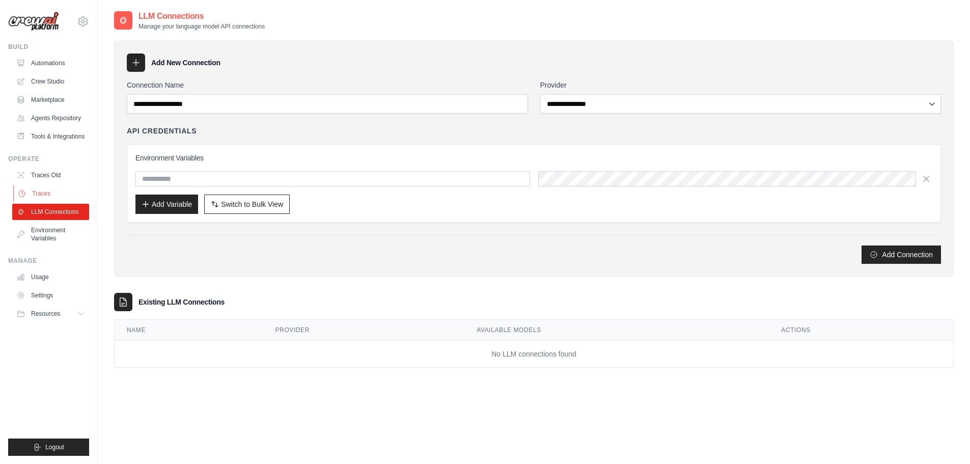
click at [36, 194] on link "Traces" at bounding box center [51, 193] width 77 height 16
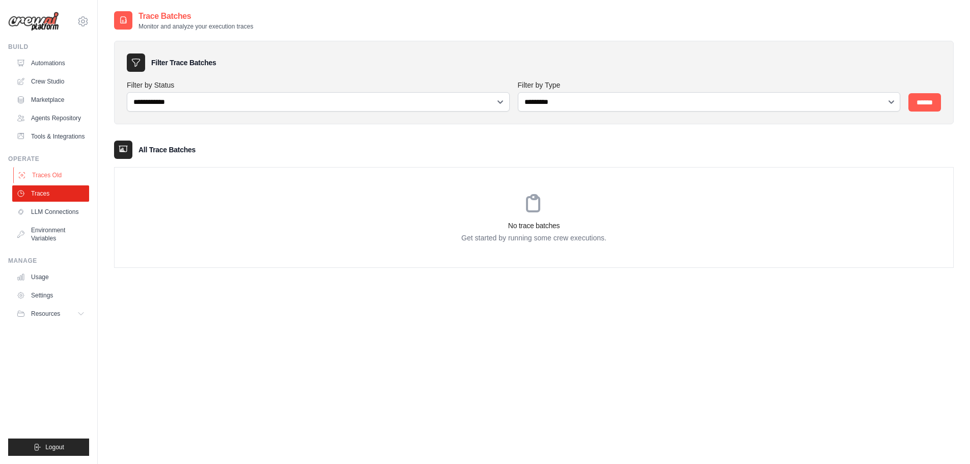
click at [46, 178] on link "Traces Old" at bounding box center [51, 175] width 77 height 16
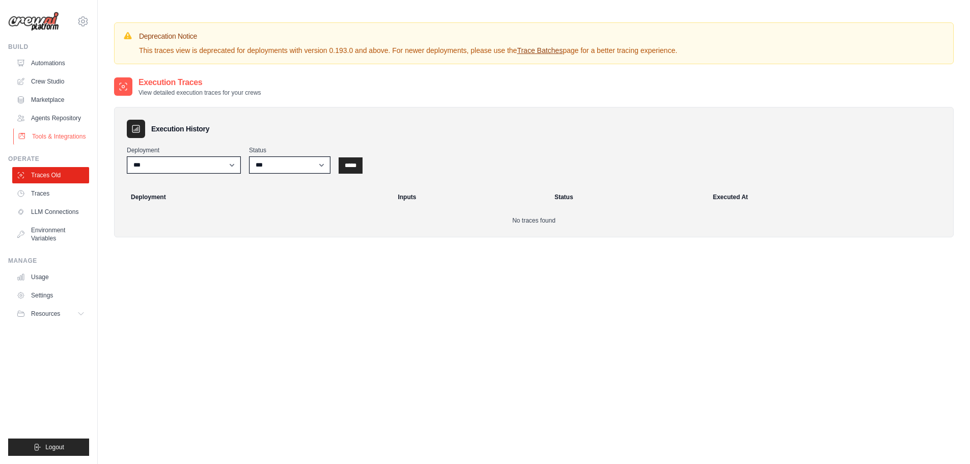
click at [59, 132] on link "Tools & Integrations" at bounding box center [51, 136] width 77 height 16
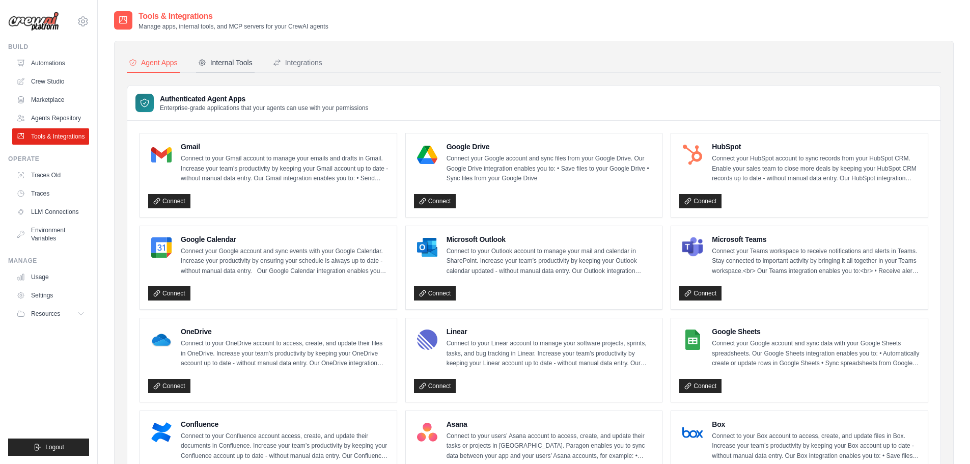
click at [238, 64] on div "Internal Tools" at bounding box center [225, 63] width 54 height 10
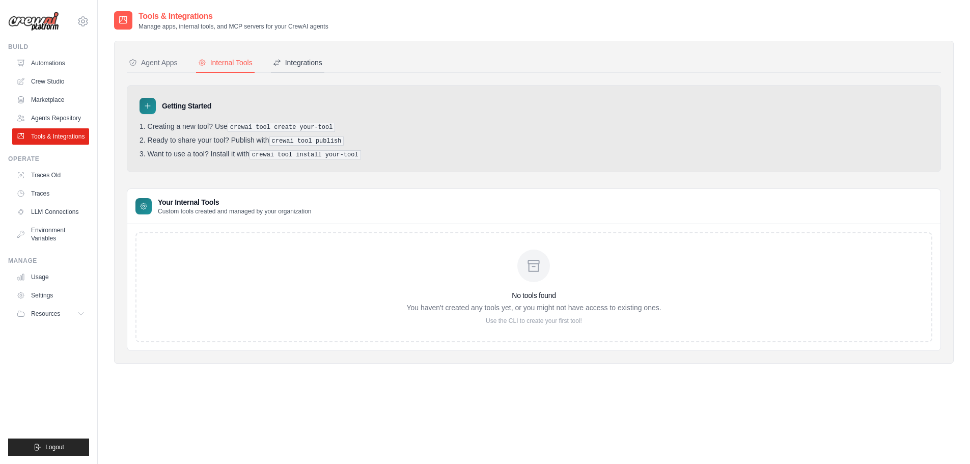
click at [297, 62] on div "Integrations" at bounding box center [297, 63] width 49 height 10
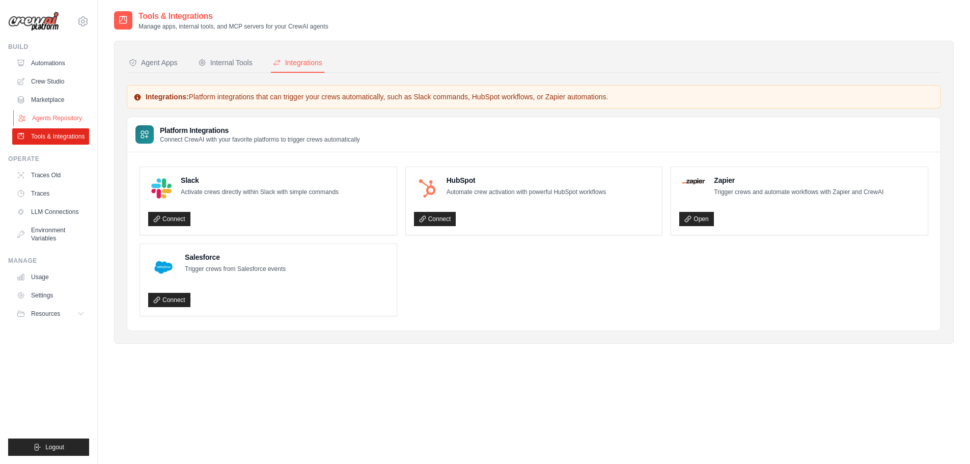
click at [33, 120] on link "Agents Repository" at bounding box center [51, 118] width 77 height 16
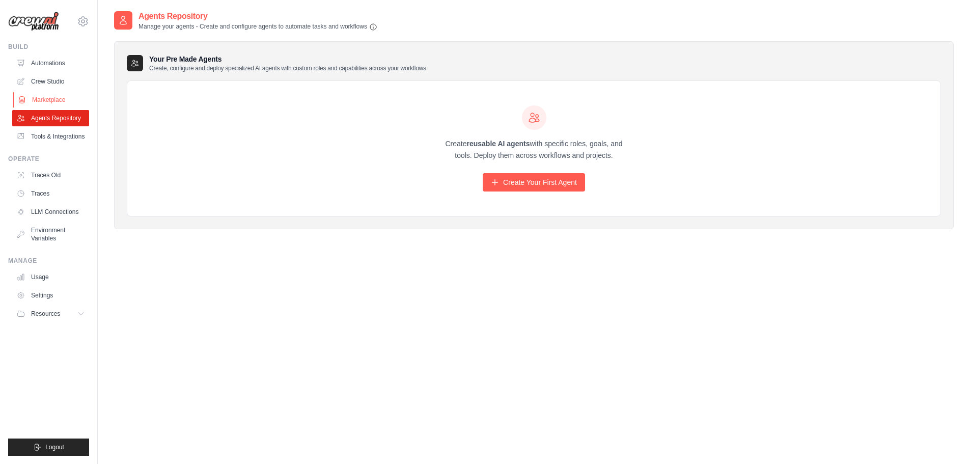
click at [37, 97] on link "Marketplace" at bounding box center [51, 100] width 77 height 16
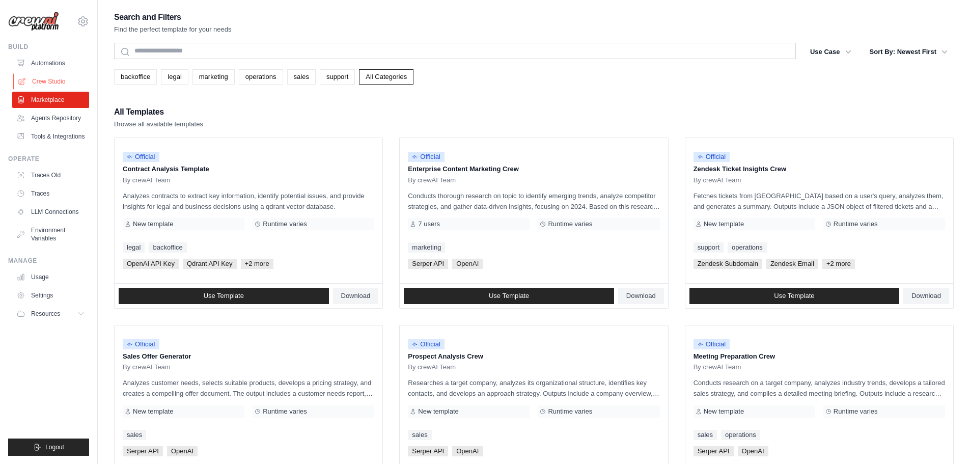
click at [37, 85] on link "Crew Studio" at bounding box center [51, 81] width 77 height 16
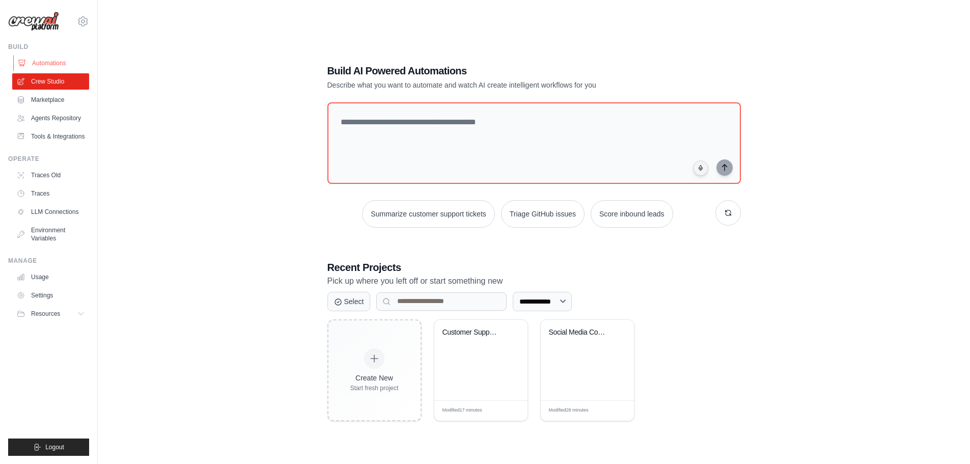
click at [60, 62] on link "Automations" at bounding box center [51, 63] width 77 height 16
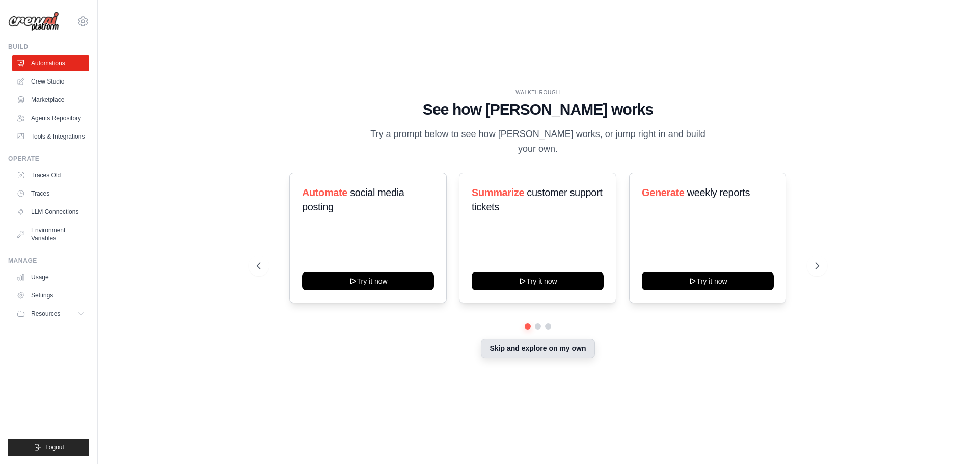
click at [579, 343] on button "Skip and explore on my own" at bounding box center [538, 348] width 114 height 19
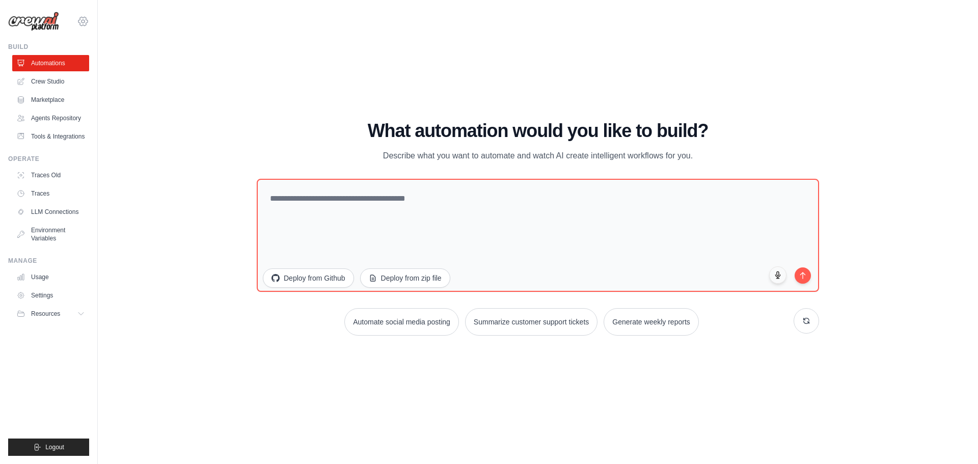
click at [81, 24] on icon at bounding box center [83, 21] width 12 height 12
click at [135, 67] on span "Settings" at bounding box center [126, 63] width 80 height 10
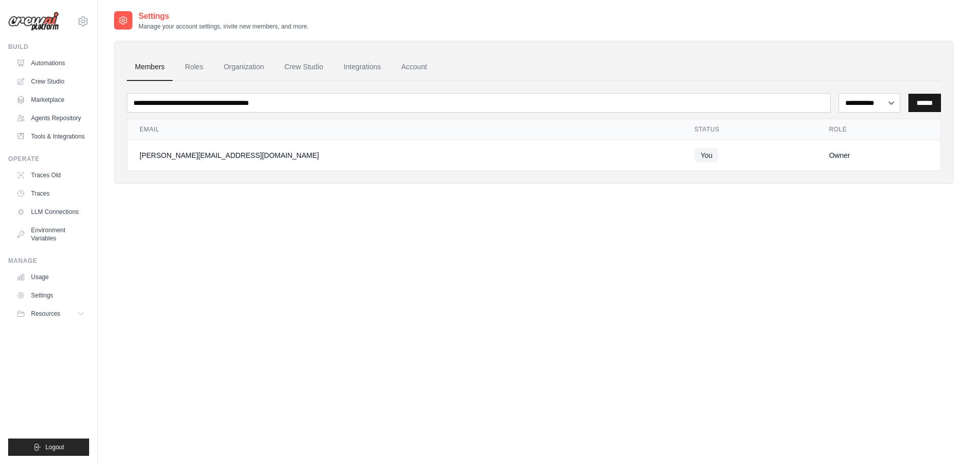
click at [919, 104] on input "******" at bounding box center [924, 103] width 33 height 18
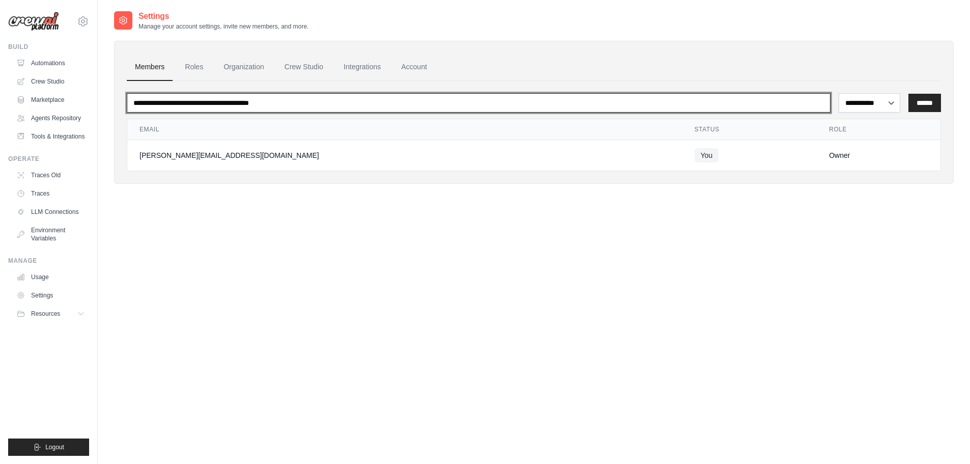
click at [279, 105] on input "email" at bounding box center [479, 102] width 704 height 19
type input "**********"
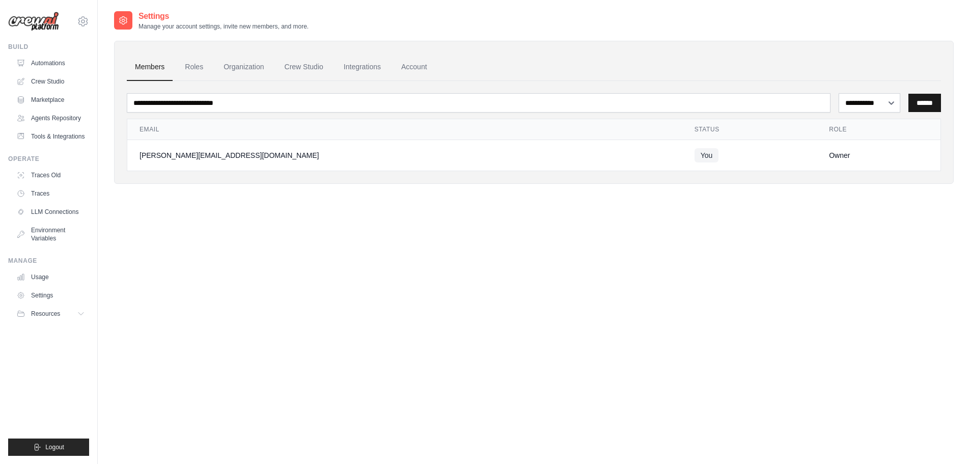
click at [925, 106] on input "******" at bounding box center [924, 103] width 33 height 18
click at [887, 109] on select "**********" at bounding box center [870, 102] width 62 height 19
select select "******"
click at [839, 93] on select "**********" at bounding box center [870, 102] width 62 height 19
click at [924, 100] on input "******" at bounding box center [924, 103] width 33 height 18
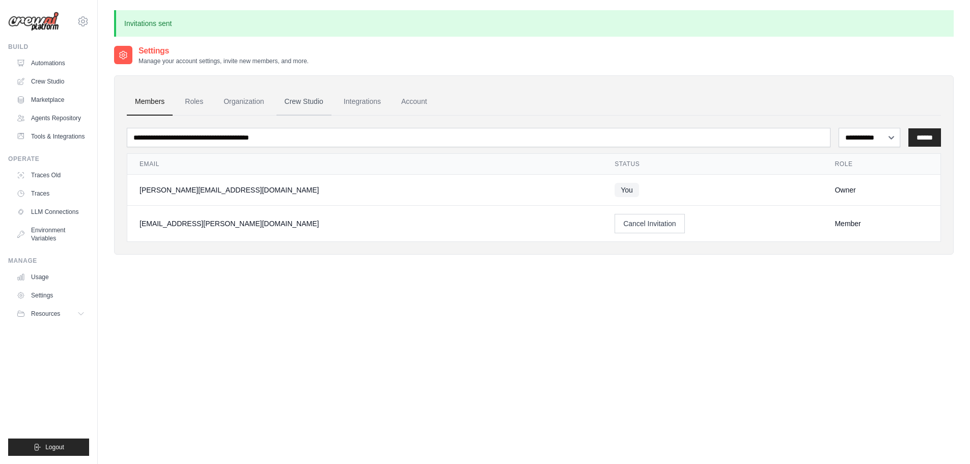
click at [303, 96] on link "Crew Studio" at bounding box center [303, 101] width 55 height 27
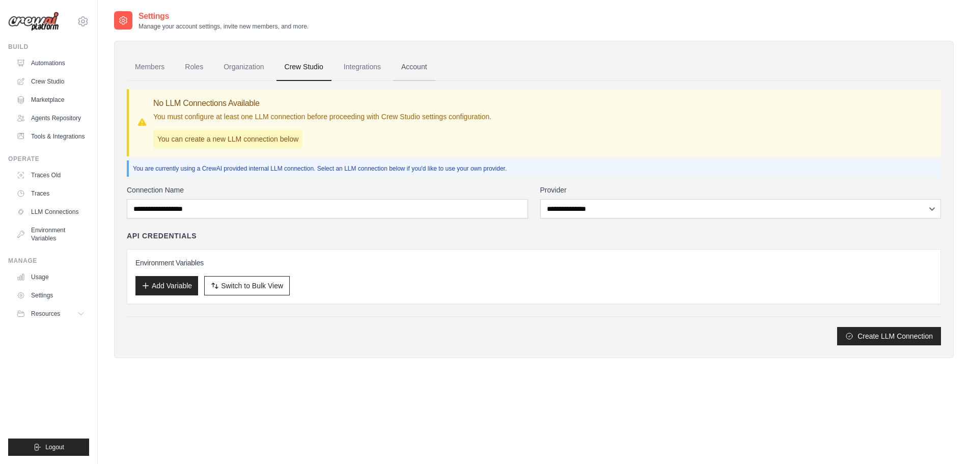
click at [420, 70] on link "Account" at bounding box center [414, 66] width 42 height 27
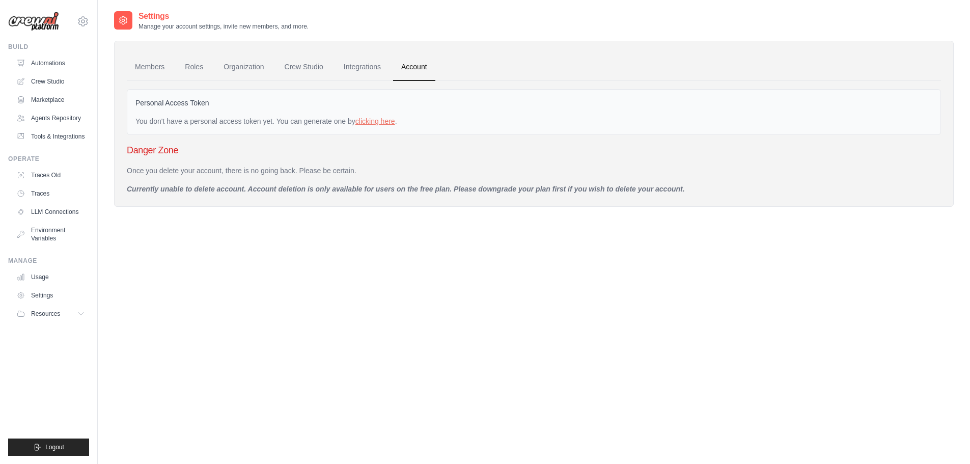
click at [376, 117] on div "You don't have a personal access token yet. You can generate one by clicking he…" at bounding box center [533, 121] width 797 height 10
click at [376, 123] on link "clicking here" at bounding box center [375, 121] width 40 height 8
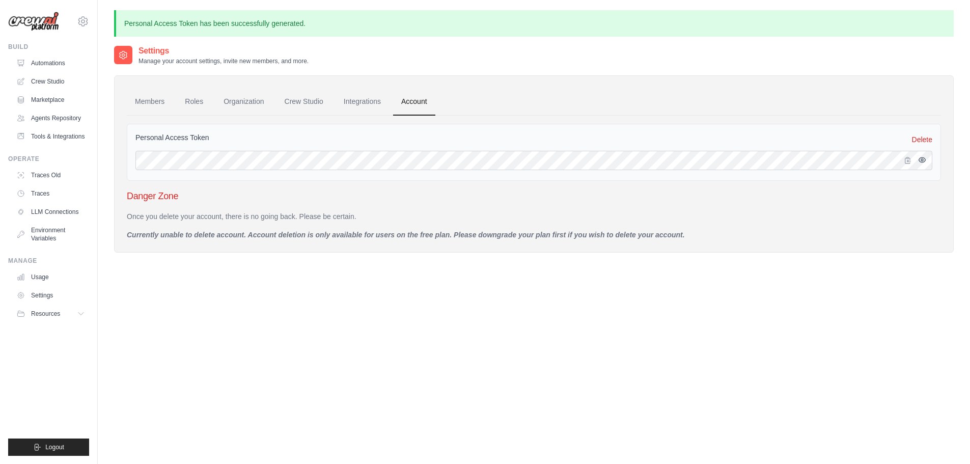
click at [922, 161] on icon "button" at bounding box center [922, 160] width 8 height 8
click at [202, 99] on link "Roles" at bounding box center [194, 101] width 35 height 27
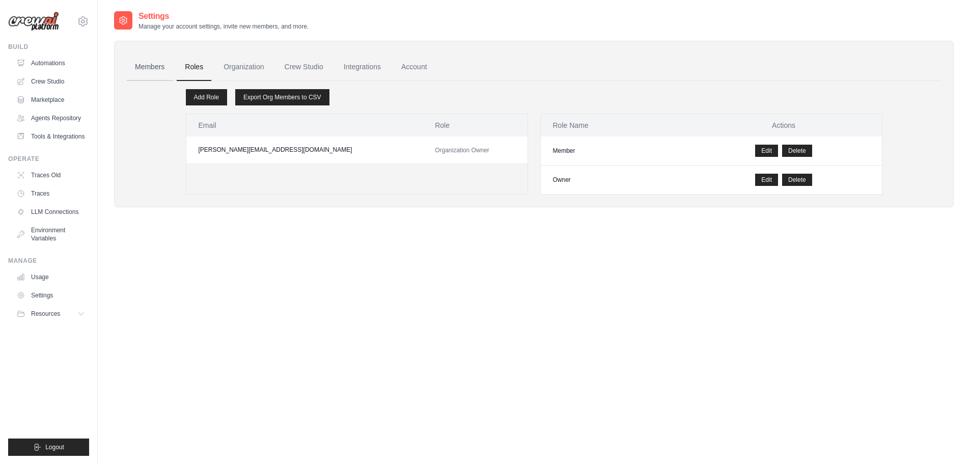
click at [146, 64] on link "Members" at bounding box center [150, 66] width 46 height 27
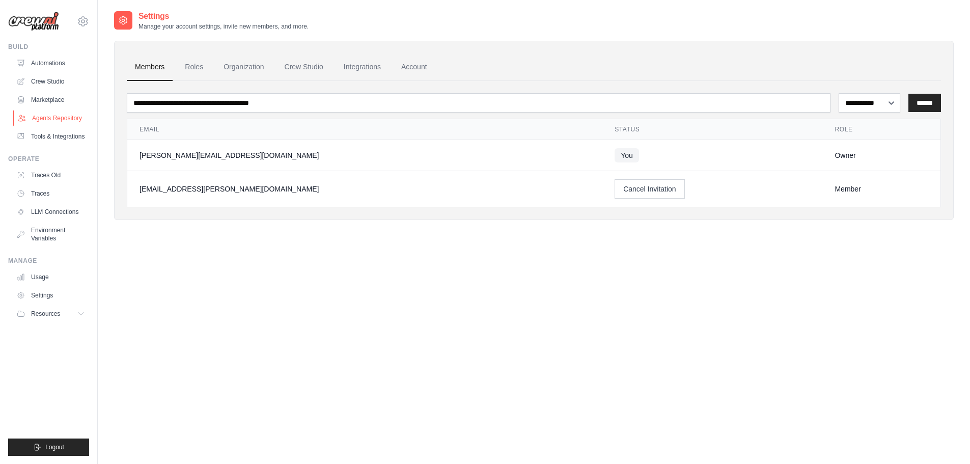
click at [67, 117] on link "Agents Repository" at bounding box center [51, 118] width 77 height 16
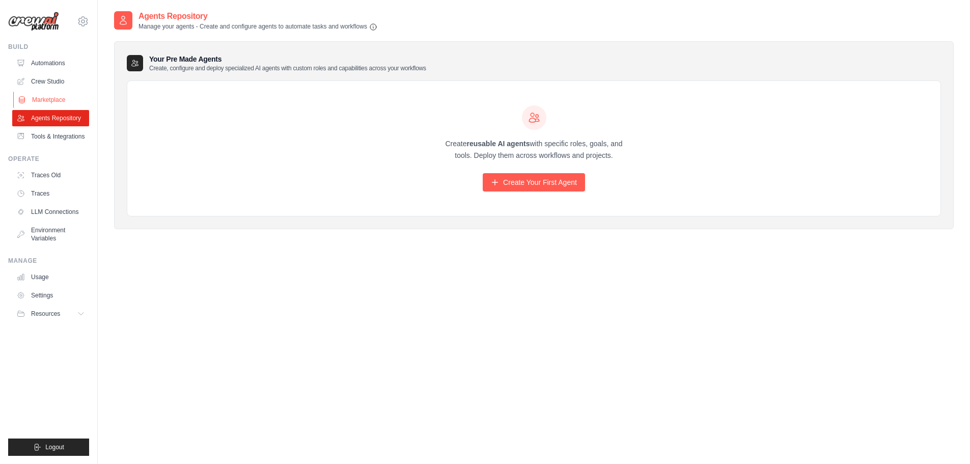
click at [42, 98] on link "Marketplace" at bounding box center [51, 100] width 77 height 16
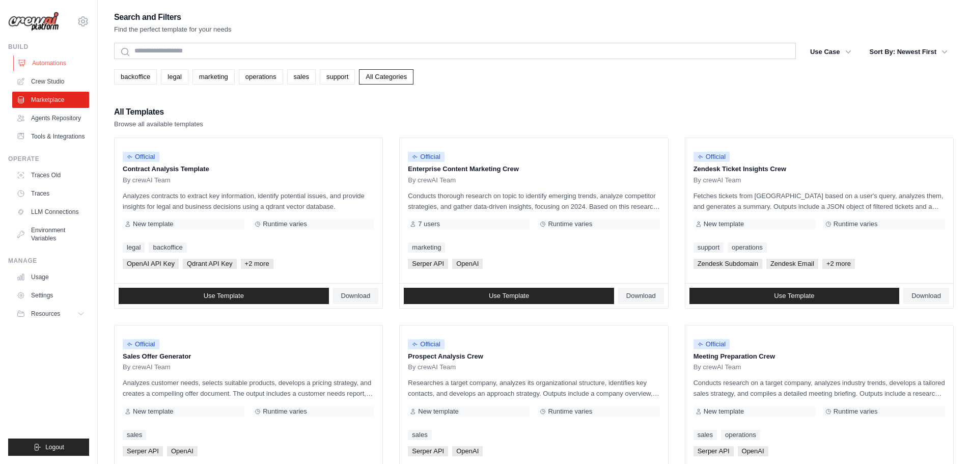
click at [52, 59] on link "Automations" at bounding box center [51, 63] width 77 height 16
